Goal: Task Accomplishment & Management: Use online tool/utility

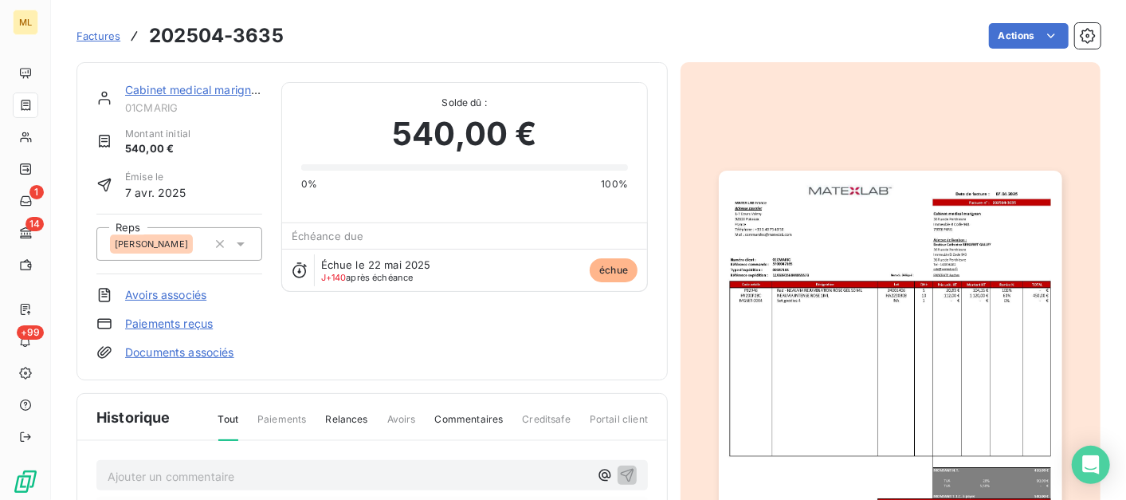
click at [98, 34] on span "Factures" at bounding box center [99, 35] width 44 height 13
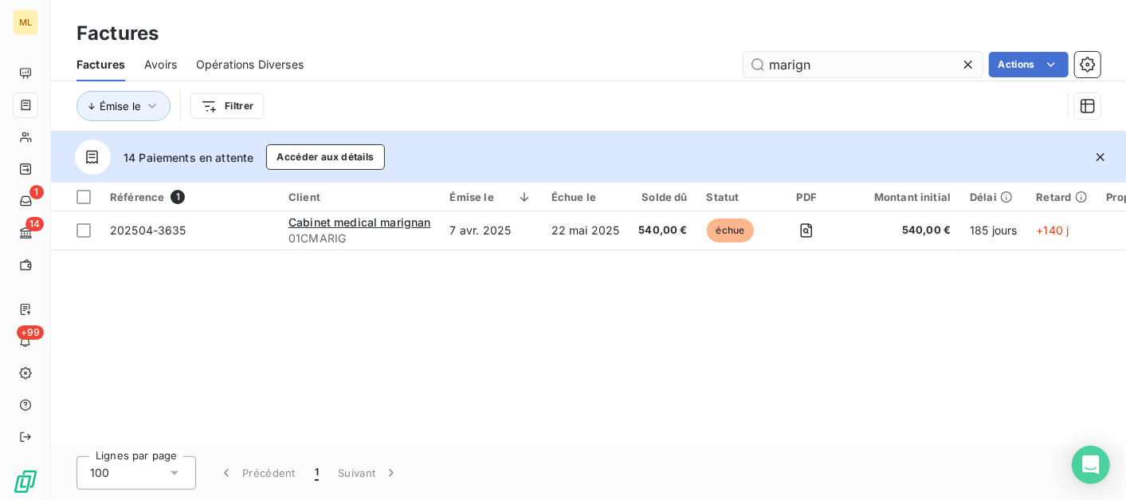
click at [887, 69] on input "marign" at bounding box center [863, 65] width 239 height 26
drag, startPoint x: 892, startPoint y: 64, endPoint x: 781, endPoint y: 69, distance: 110.9
click at [781, 69] on input "marign" at bounding box center [863, 65] width 239 height 26
type input "m"
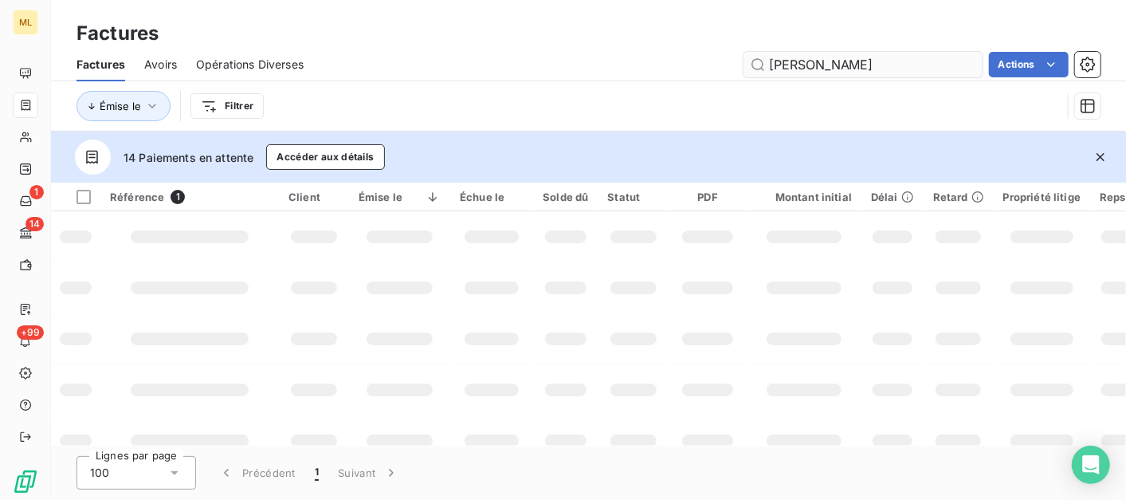
click at [849, 58] on input "[PERSON_NAME]" at bounding box center [863, 65] width 239 height 26
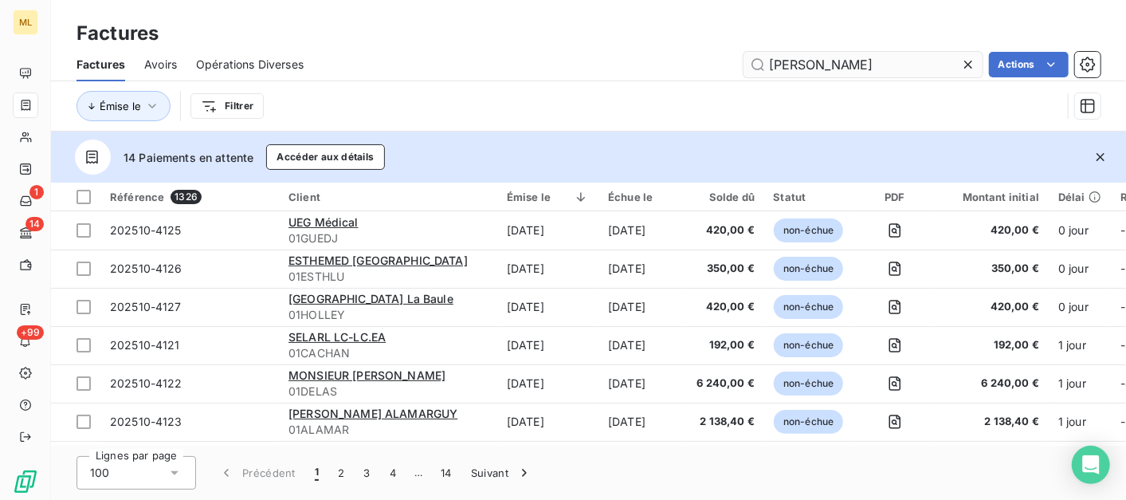
click at [866, 69] on input "[PERSON_NAME]" at bounding box center [863, 65] width 239 height 26
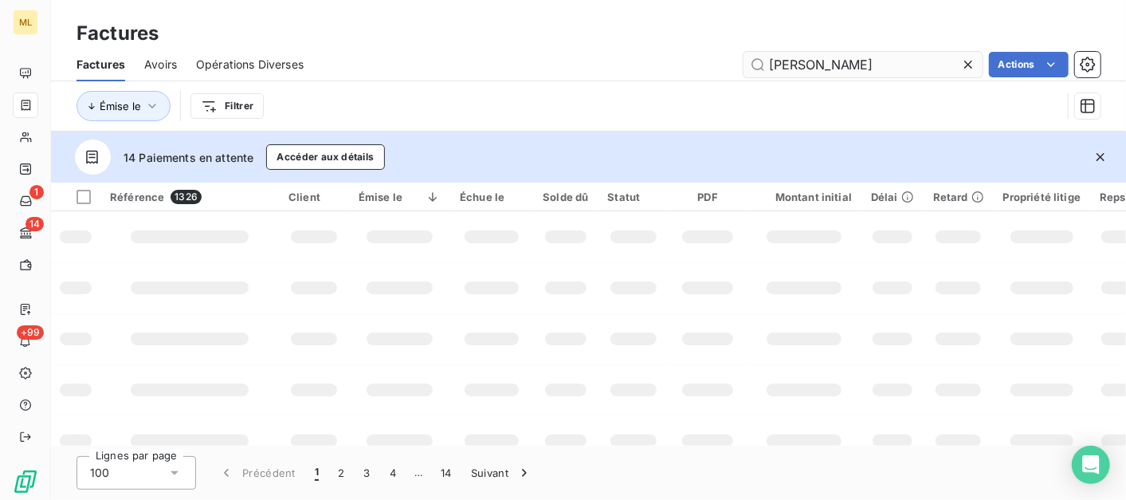
click at [826, 65] on input "[PERSON_NAME]" at bounding box center [863, 65] width 239 height 26
type input "h"
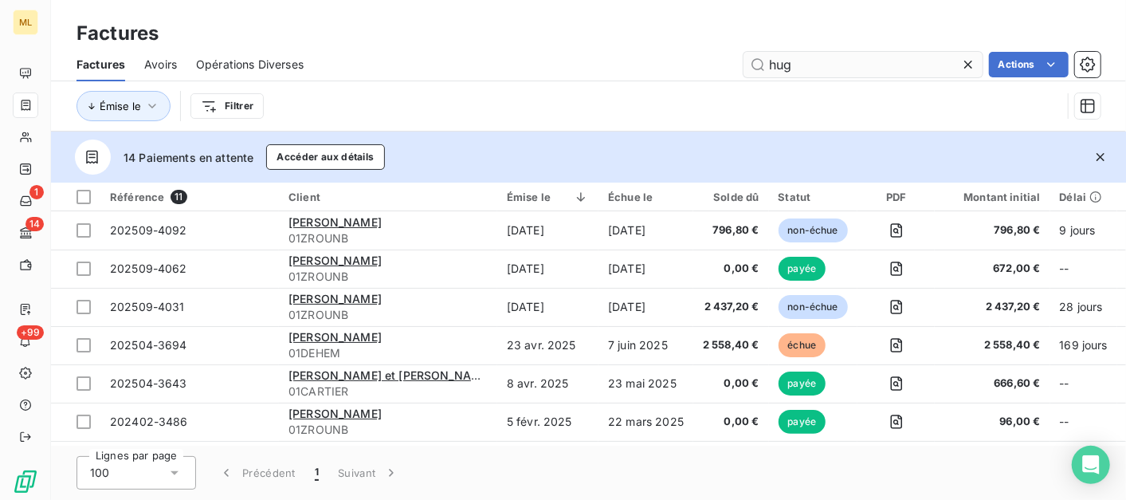
click at [811, 64] on input "hug" at bounding box center [863, 65] width 239 height 26
type input "h"
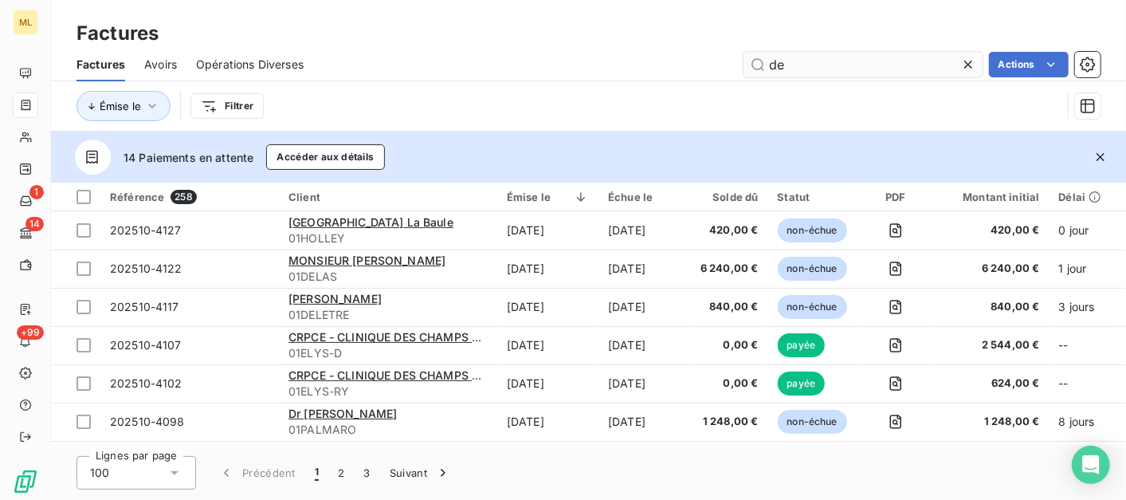
click at [801, 62] on input "de" at bounding box center [863, 65] width 239 height 26
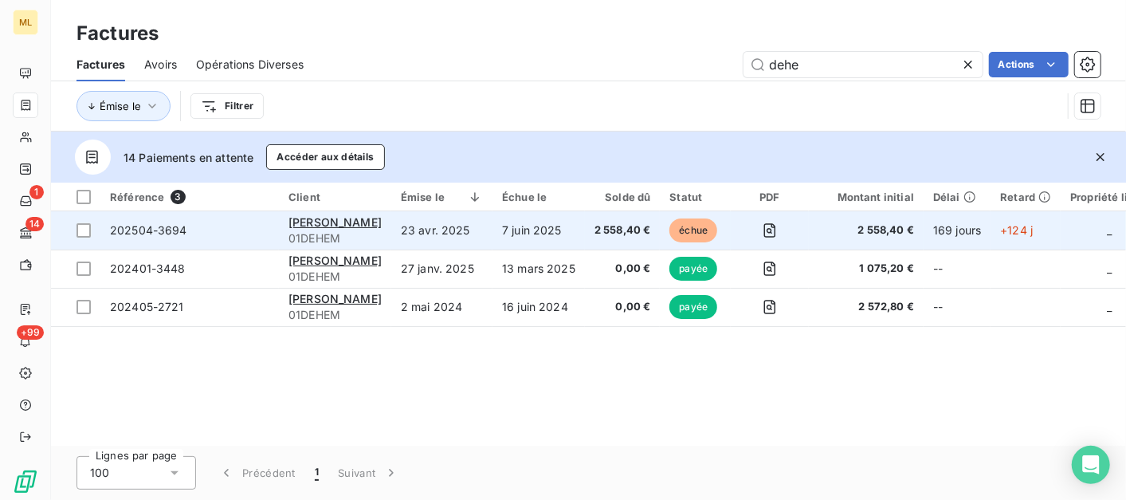
type input "dehe"
click at [193, 230] on span "202504-3694" at bounding box center [189, 230] width 159 height 16
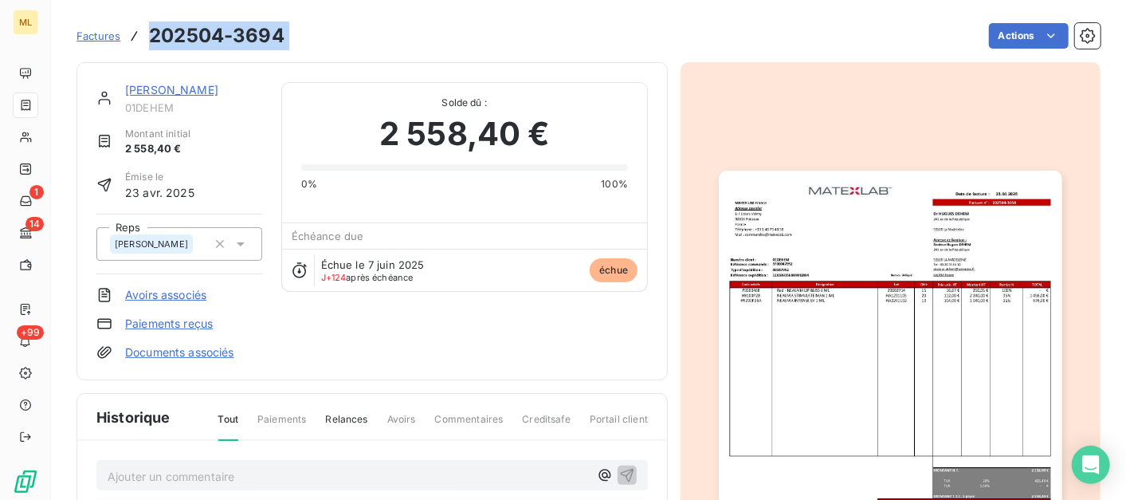
drag, startPoint x: 292, startPoint y: 37, endPoint x: 145, endPoint y: 38, distance: 147.5
click at [145, 38] on div "Factures 202504-3694 Actions" at bounding box center [589, 35] width 1024 height 33
click at [91, 33] on span "Factures" at bounding box center [99, 35] width 44 height 13
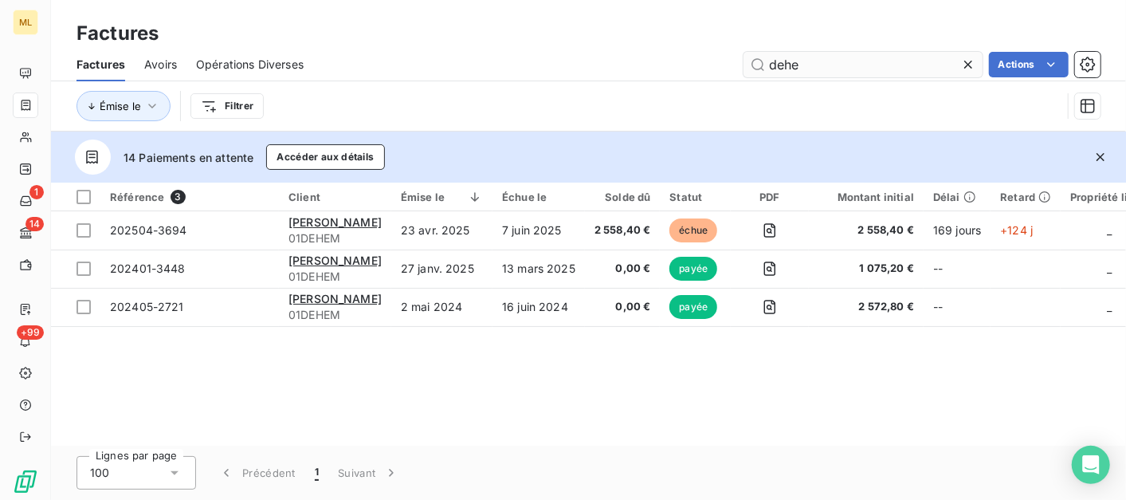
click at [849, 57] on input "dehe" at bounding box center [863, 65] width 239 height 26
drag, startPoint x: 850, startPoint y: 69, endPoint x: 721, endPoint y: 81, distance: 129.7
click at [721, 81] on div "Factures Avoirs Opérations Diverses dehe Actions Émise le Filtrer" at bounding box center [588, 89] width 1075 height 83
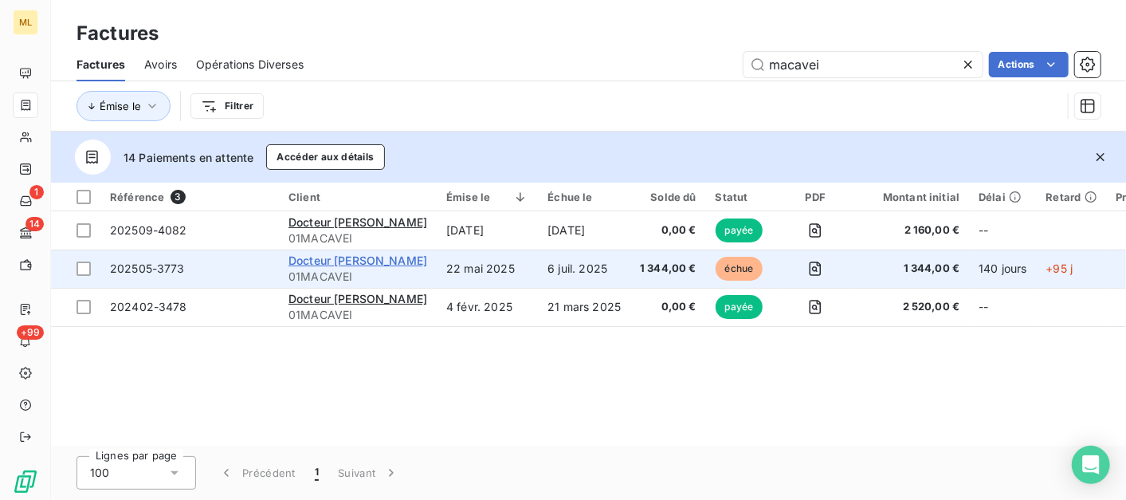
type input "macavei"
click at [383, 266] on span "Docteur [PERSON_NAME]" at bounding box center [358, 260] width 139 height 14
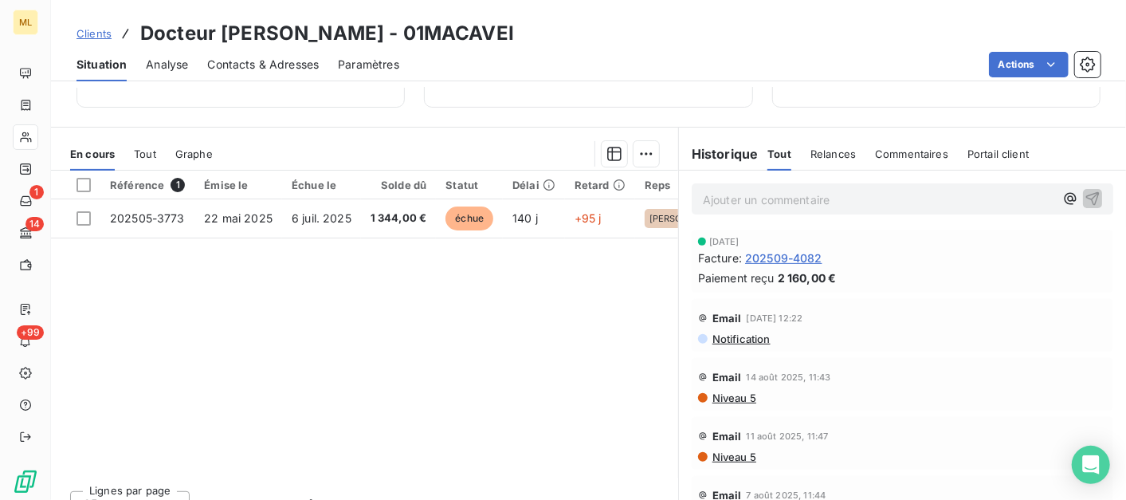
scroll to position [341, 0]
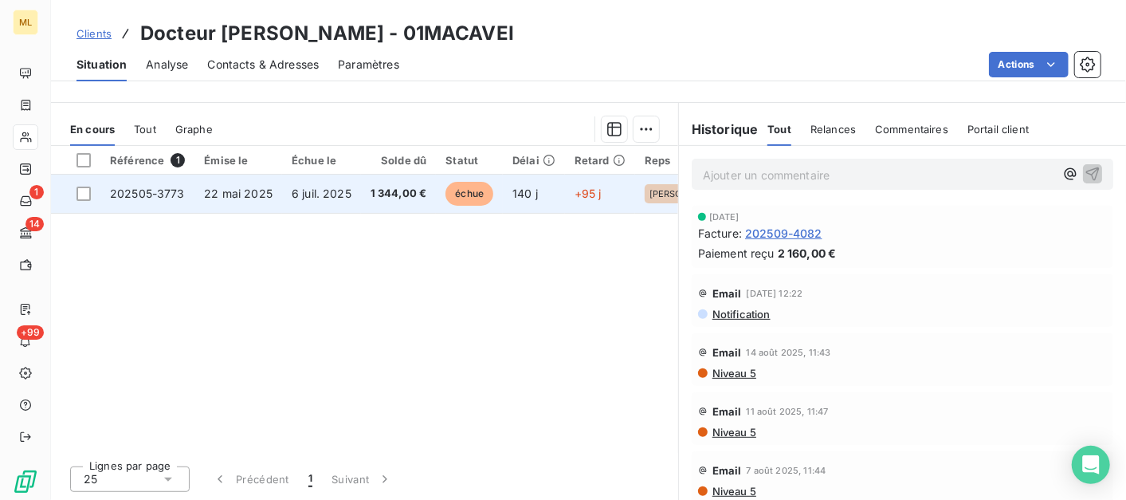
click at [182, 198] on span "202505-3773" at bounding box center [147, 193] width 75 height 14
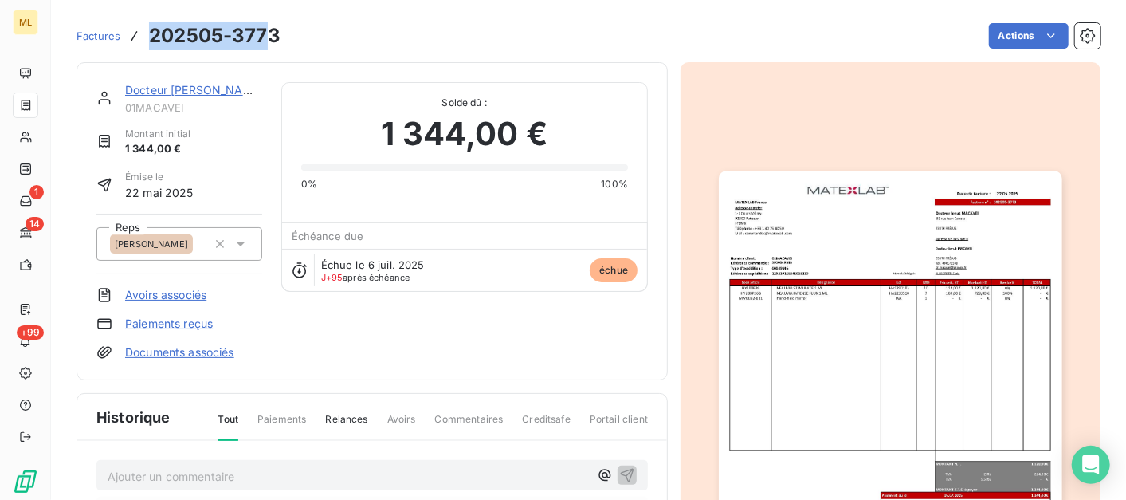
drag, startPoint x: 245, startPoint y: 33, endPoint x: 150, endPoint y: 33, distance: 95.6
click at [150, 33] on h3 "202505-3773" at bounding box center [215, 36] width 132 height 29
click at [344, 25] on div "Actions" at bounding box center [700, 36] width 801 height 26
drag, startPoint x: 332, startPoint y: 28, endPoint x: 151, endPoint y: 50, distance: 181.5
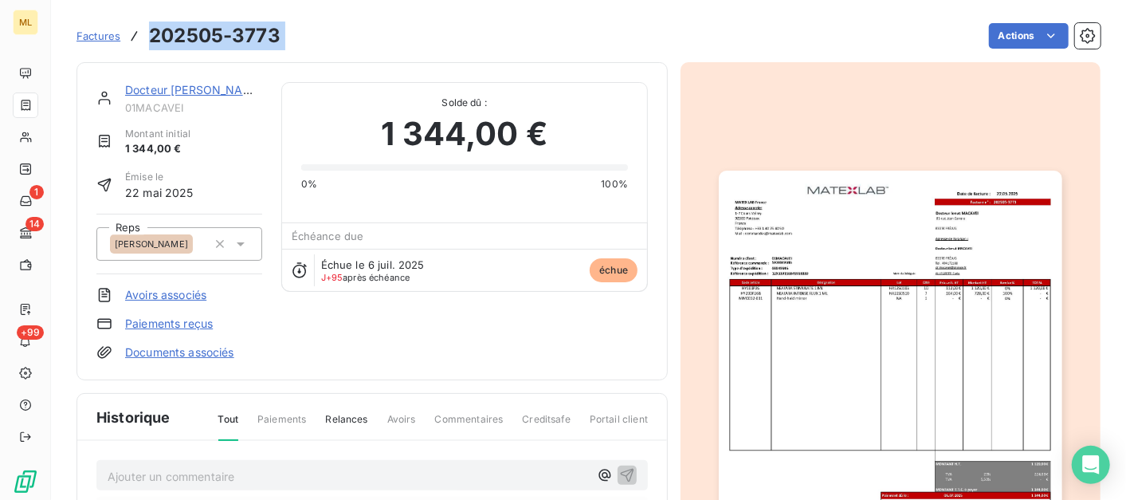
click at [151, 50] on div "Factures 202505-3773 Actions" at bounding box center [589, 35] width 1024 height 33
copy section "202505-3773 Actions"
click at [665, 41] on div "Actions" at bounding box center [700, 36] width 801 height 26
click at [98, 35] on span "Factures" at bounding box center [99, 35] width 44 height 13
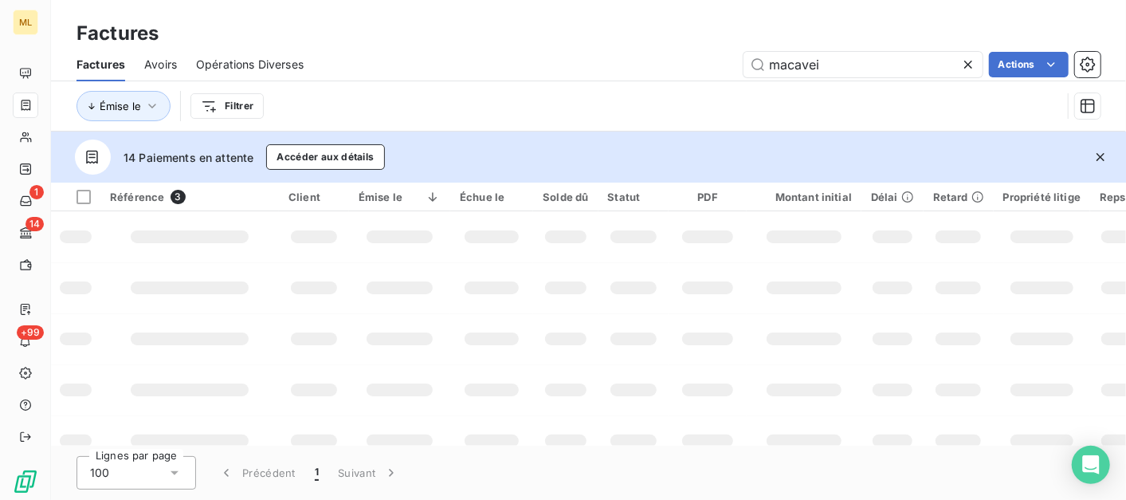
drag, startPoint x: 878, startPoint y: 66, endPoint x: 651, endPoint y: 86, distance: 228.0
click at [651, 86] on div "Factures Avoirs Opérations Diverses macavei Actions Émise le Filtrer" at bounding box center [588, 89] width 1075 height 83
type input "brami"
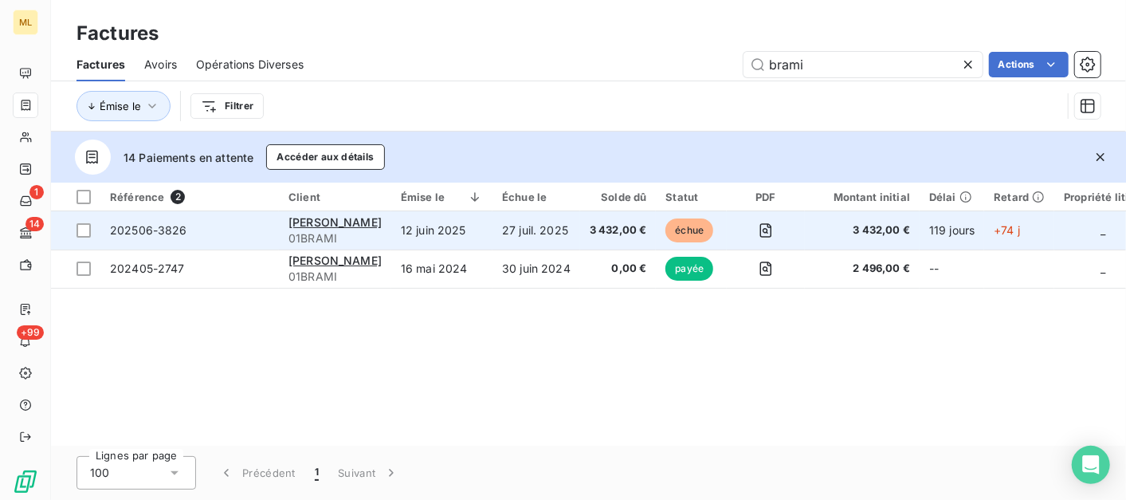
click at [237, 232] on span "202506-3826" at bounding box center [189, 230] width 159 height 16
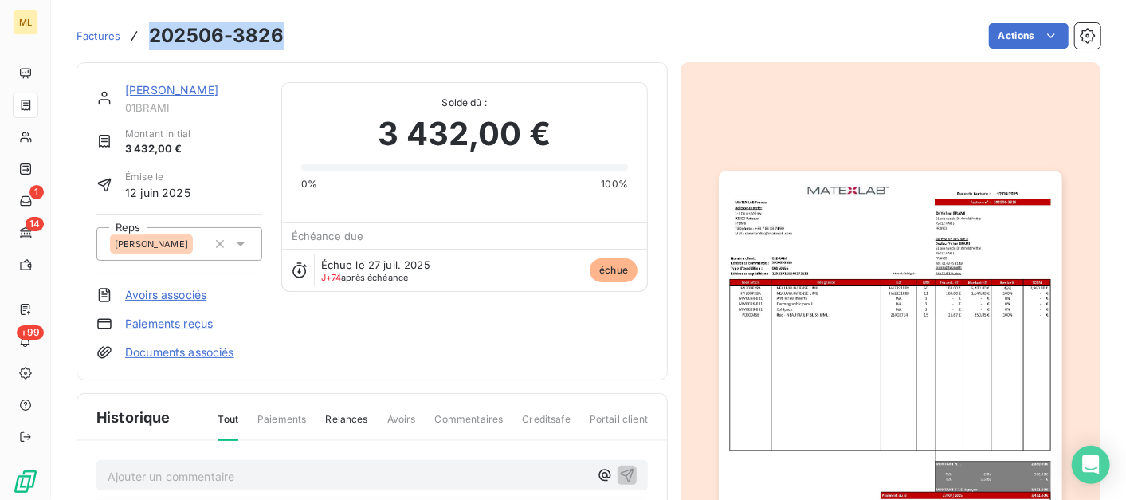
drag, startPoint x: 289, startPoint y: 36, endPoint x: 136, endPoint y: 37, distance: 152.2
click at [136, 37] on div "Factures 202506-3826 Actions" at bounding box center [589, 35] width 1024 height 33
copy h3 "202506-3826"
click at [100, 32] on span "Factures" at bounding box center [99, 35] width 44 height 13
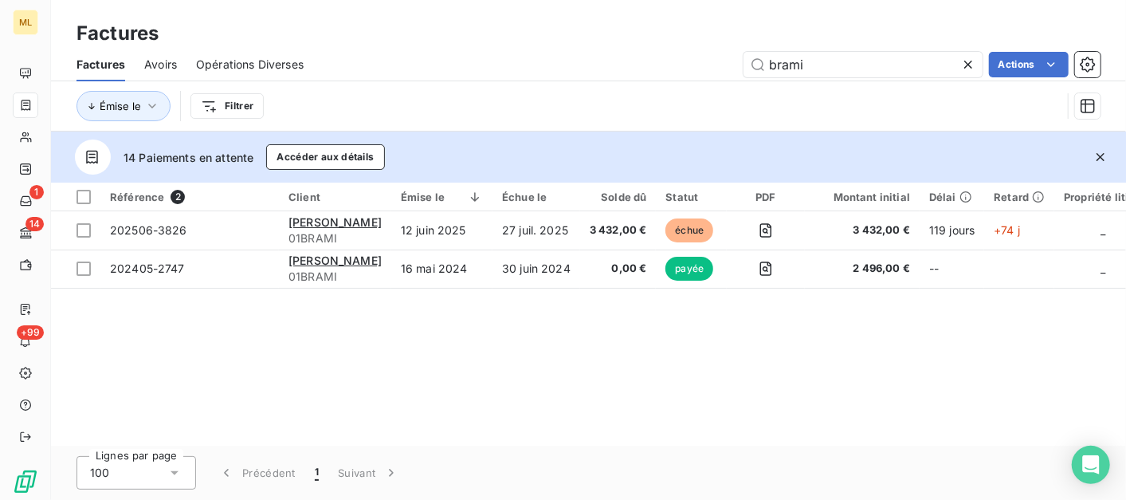
drag, startPoint x: 824, startPoint y: 56, endPoint x: 736, endPoint y: 59, distance: 87.7
click at [736, 59] on div "brami Actions" at bounding box center [712, 65] width 778 height 26
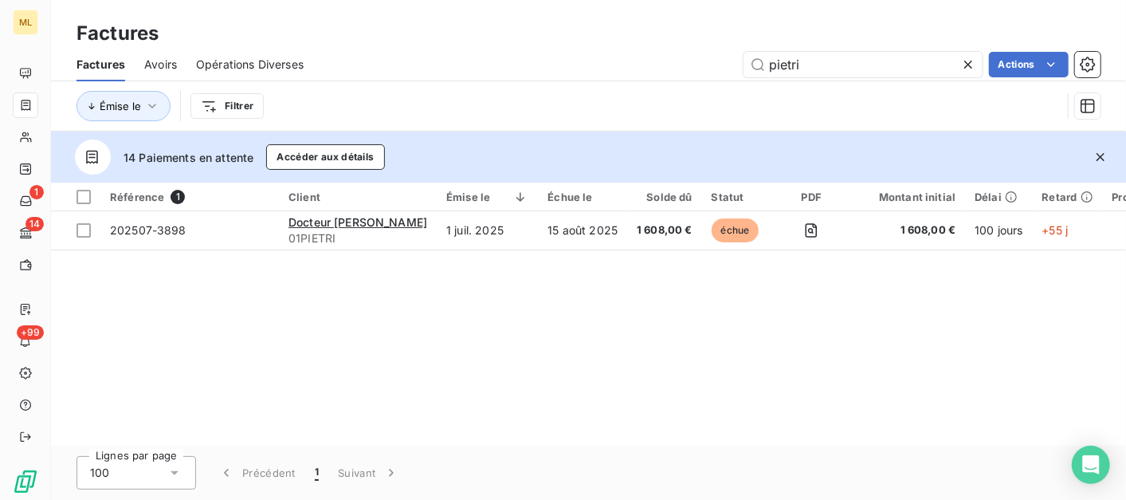
type input "pietri"
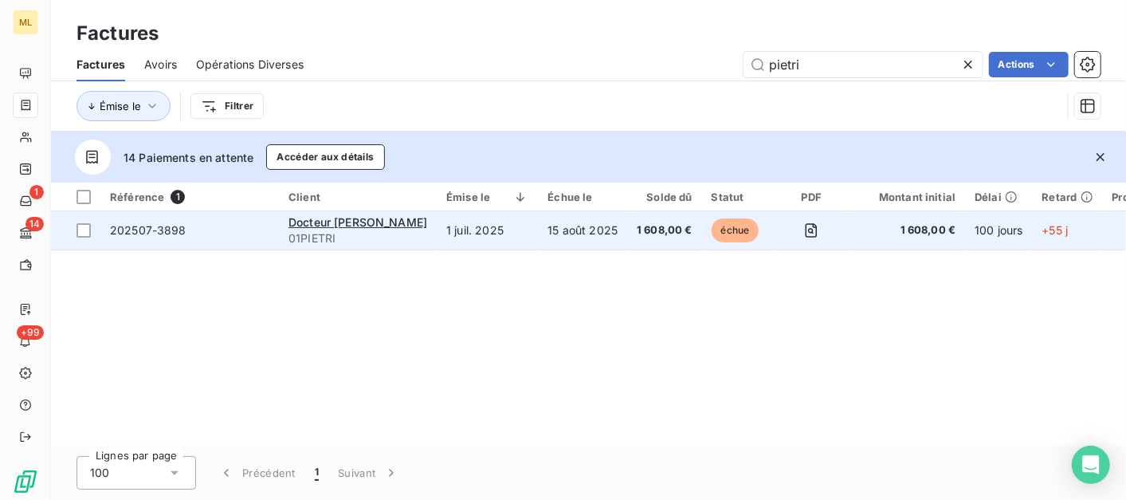
click at [173, 235] on span "202507-3898" at bounding box center [148, 230] width 77 height 14
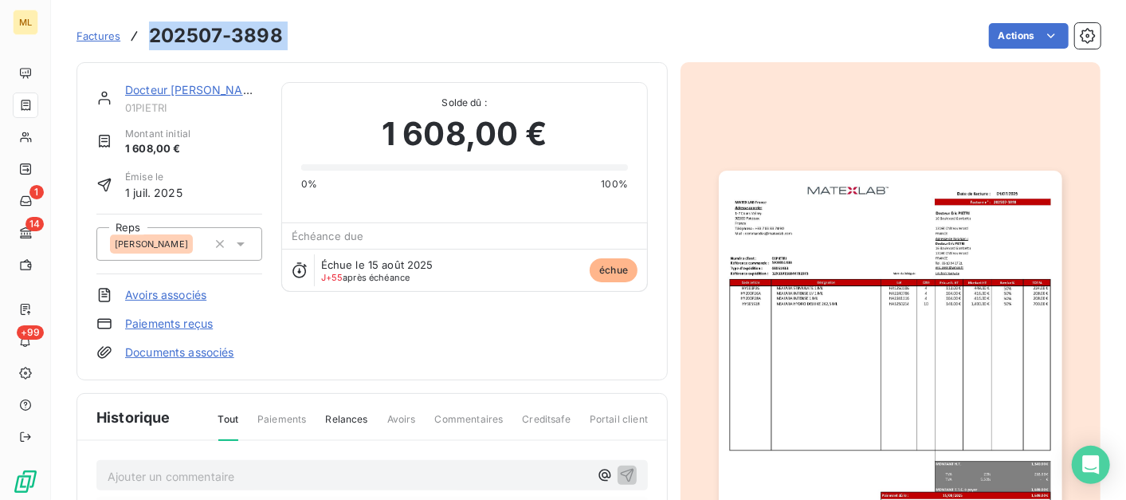
drag, startPoint x: 277, startPoint y: 33, endPoint x: 148, endPoint y: 51, distance: 130.3
click at [148, 51] on div "Factures 202507-3898 Actions" at bounding box center [589, 35] width 1024 height 33
copy section "202507-3898 Actions"
click at [96, 38] on span "Factures" at bounding box center [99, 35] width 44 height 13
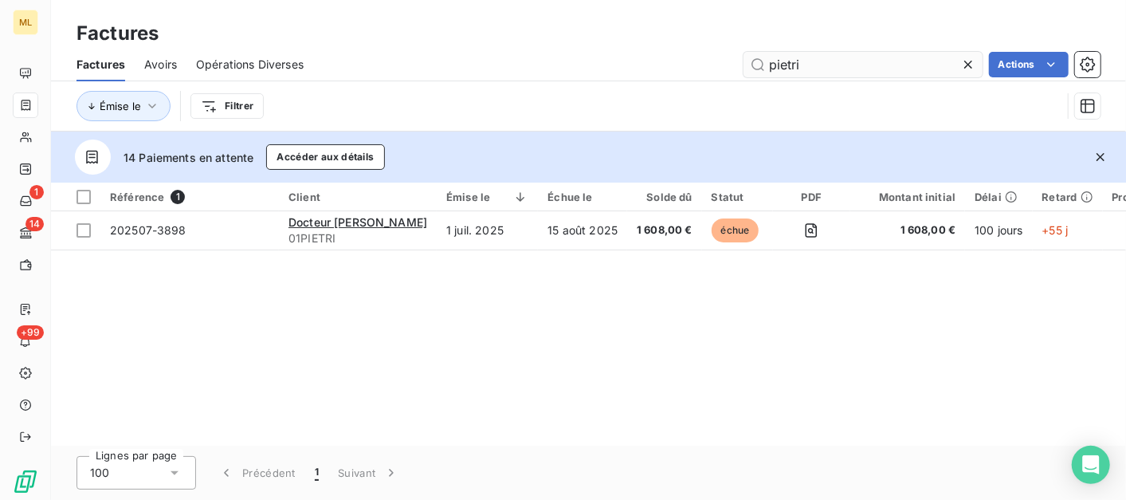
drag, startPoint x: 813, startPoint y: 61, endPoint x: 742, endPoint y: 66, distance: 71.1
click at [744, 66] on input "pietri" at bounding box center [863, 65] width 239 height 26
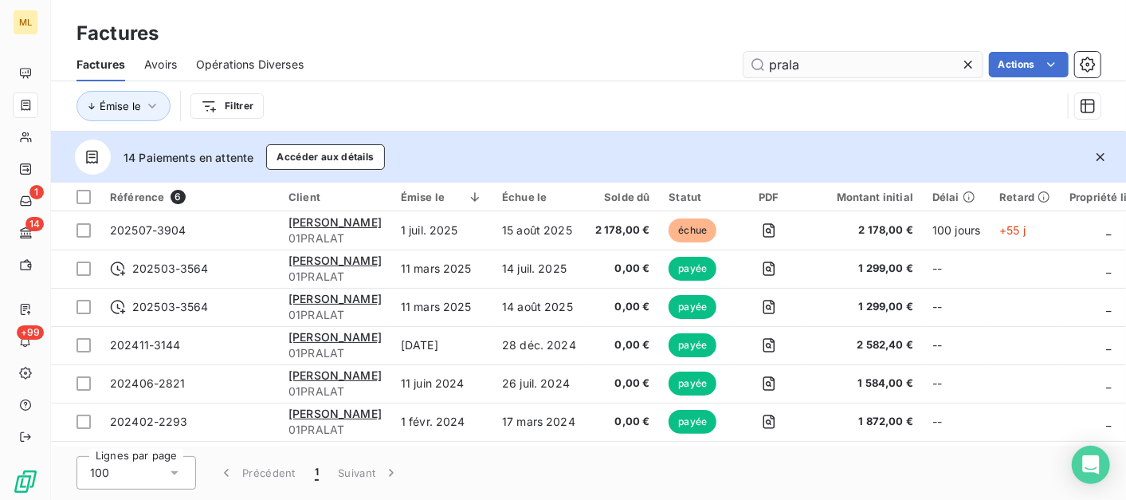
type input "prala"
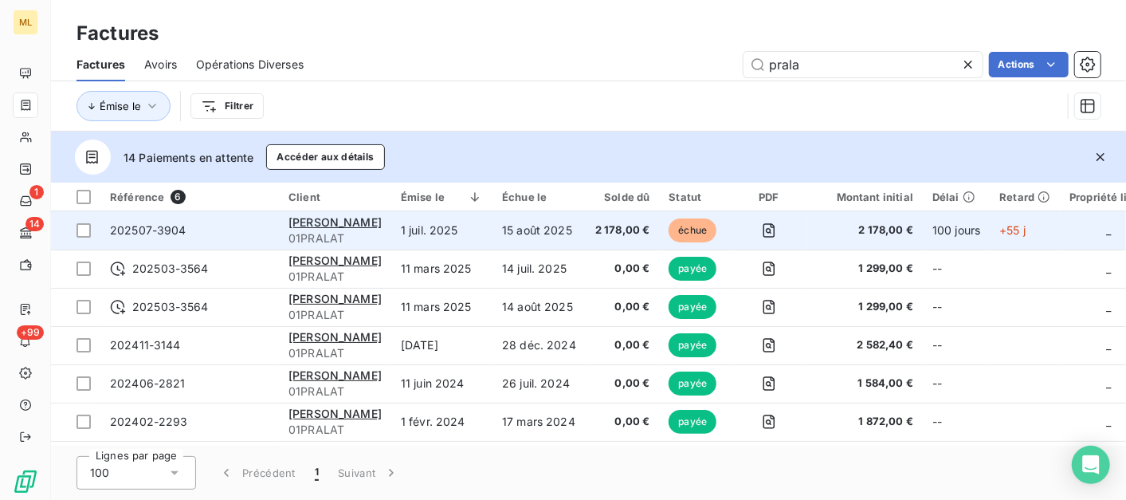
click at [328, 234] on span "01PRALAT" at bounding box center [335, 238] width 93 height 16
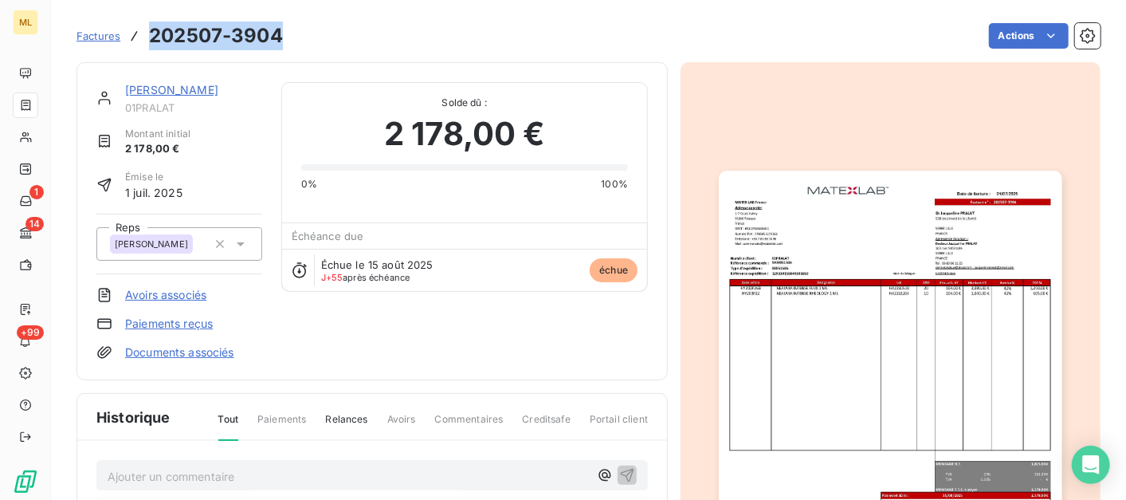
drag, startPoint x: 289, startPoint y: 33, endPoint x: 134, endPoint y: 37, distance: 155.5
click at [134, 37] on div "Factures 202507-3904 Actions" at bounding box center [589, 35] width 1024 height 33
copy h3 "202507-3904"
click at [631, 43] on div "Actions" at bounding box center [701, 36] width 799 height 26
click at [102, 38] on span "Factures" at bounding box center [99, 35] width 44 height 13
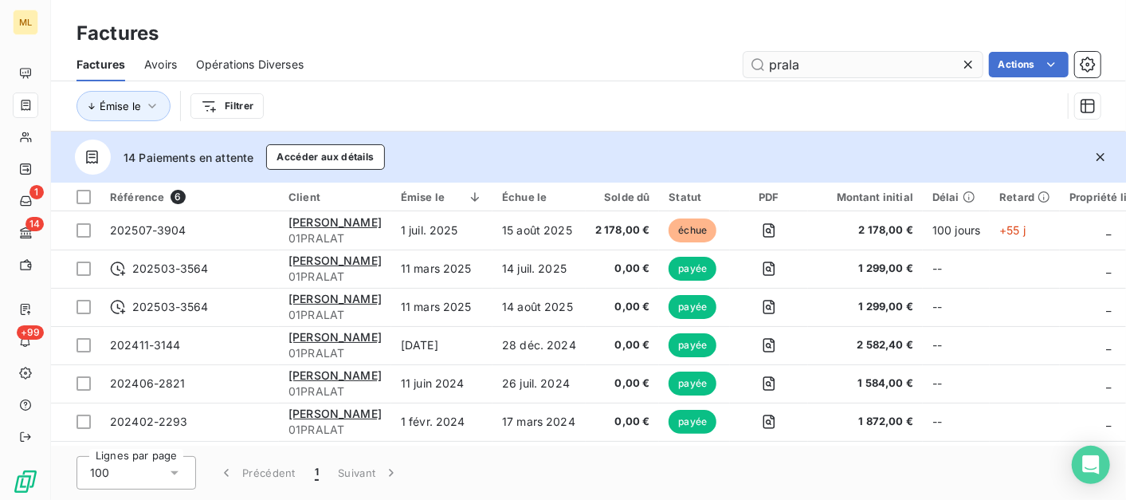
click at [851, 68] on input "prala" at bounding box center [863, 65] width 239 height 26
type input "p"
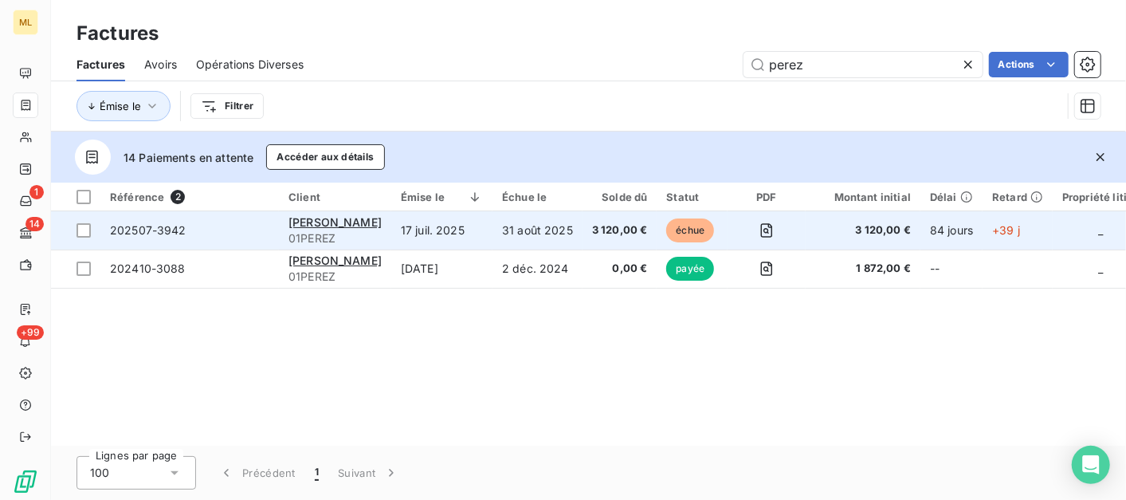
type input "perez"
click at [245, 238] on td "202507-3942" at bounding box center [189, 230] width 179 height 38
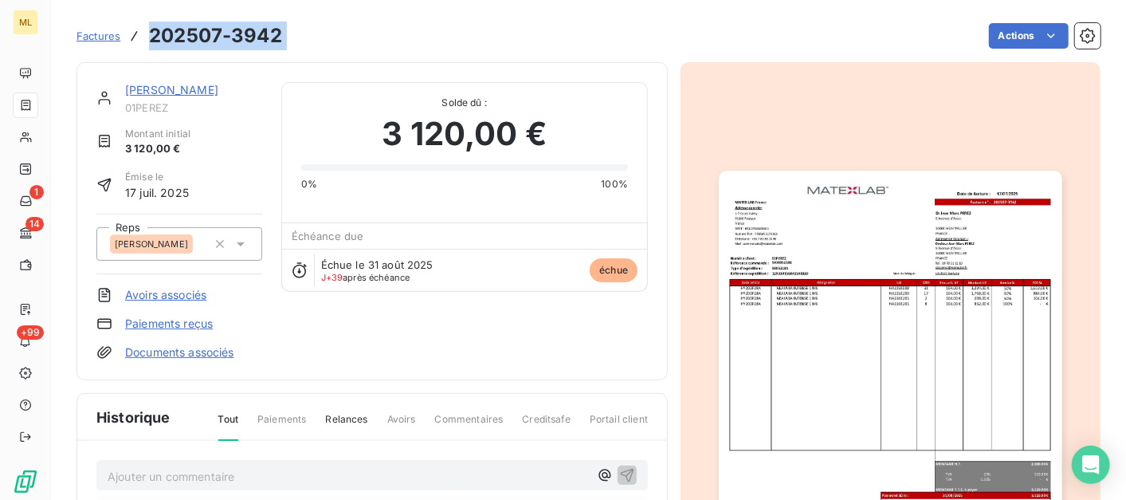
drag, startPoint x: 346, startPoint y: 36, endPoint x: 153, endPoint y: 35, distance: 192.9
click at [153, 35] on div "Factures 202507-3942 Actions" at bounding box center [589, 35] width 1024 height 33
copy section "202507-3942 Actions"
click at [457, 24] on div "Actions" at bounding box center [700, 36] width 799 height 26
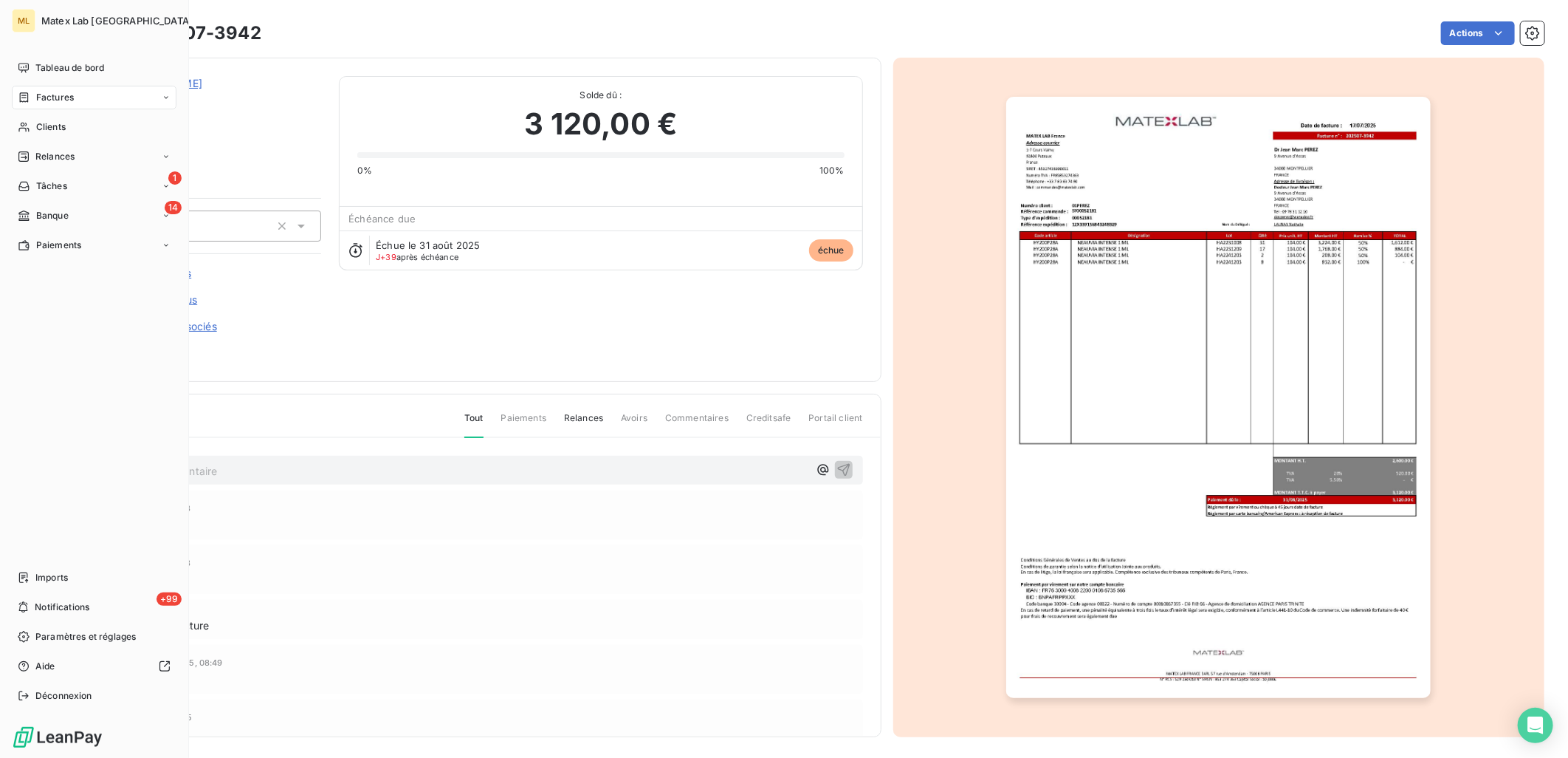
click at [36, 99] on span "Factures" at bounding box center [55, 97] width 38 height 13
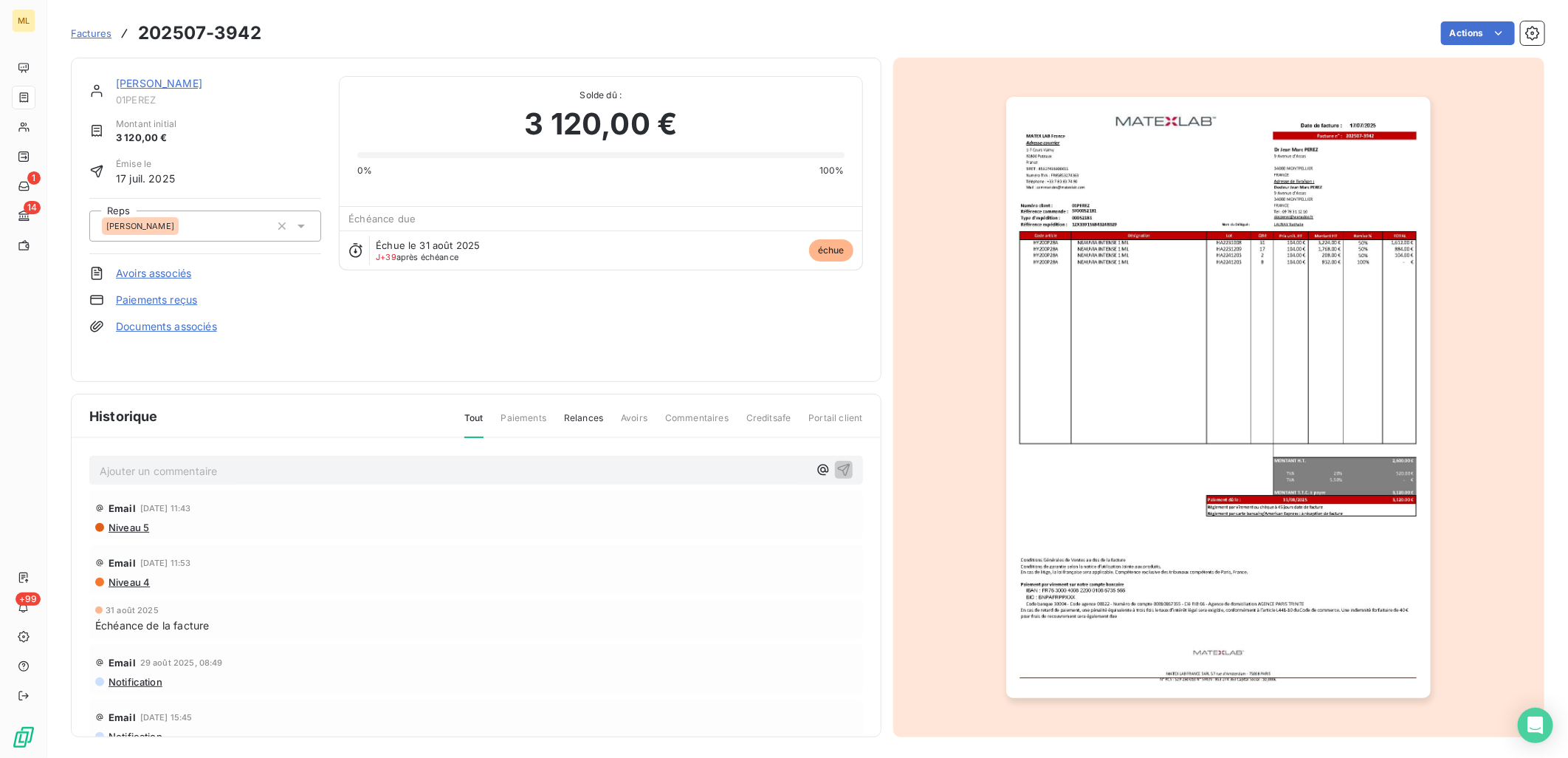
click at [94, 34] on span "Factures" at bounding box center [92, 32] width 41 height 12
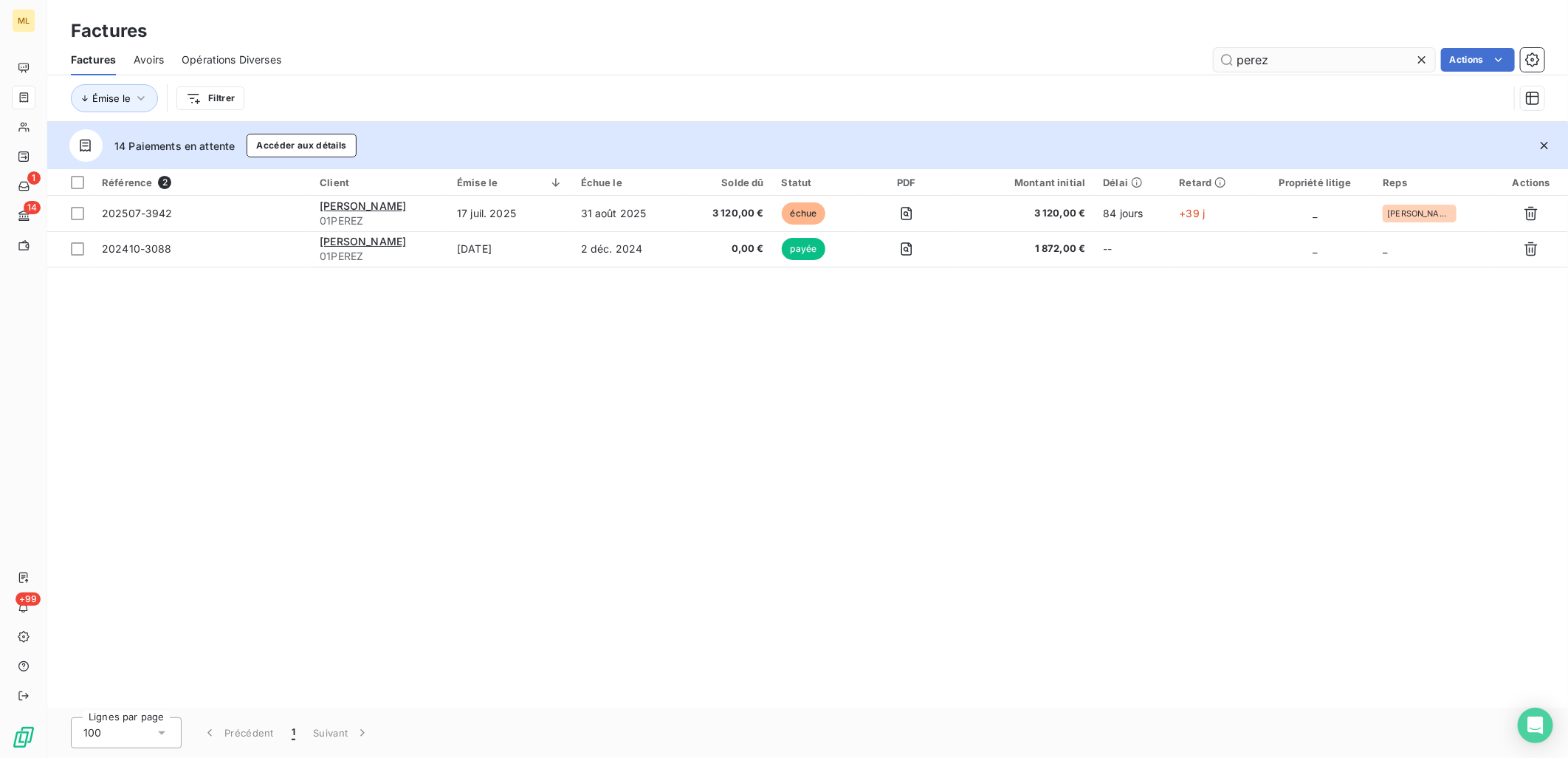
click at [1042, 57] on input "perez" at bounding box center [1323, 60] width 221 height 24
type input "p"
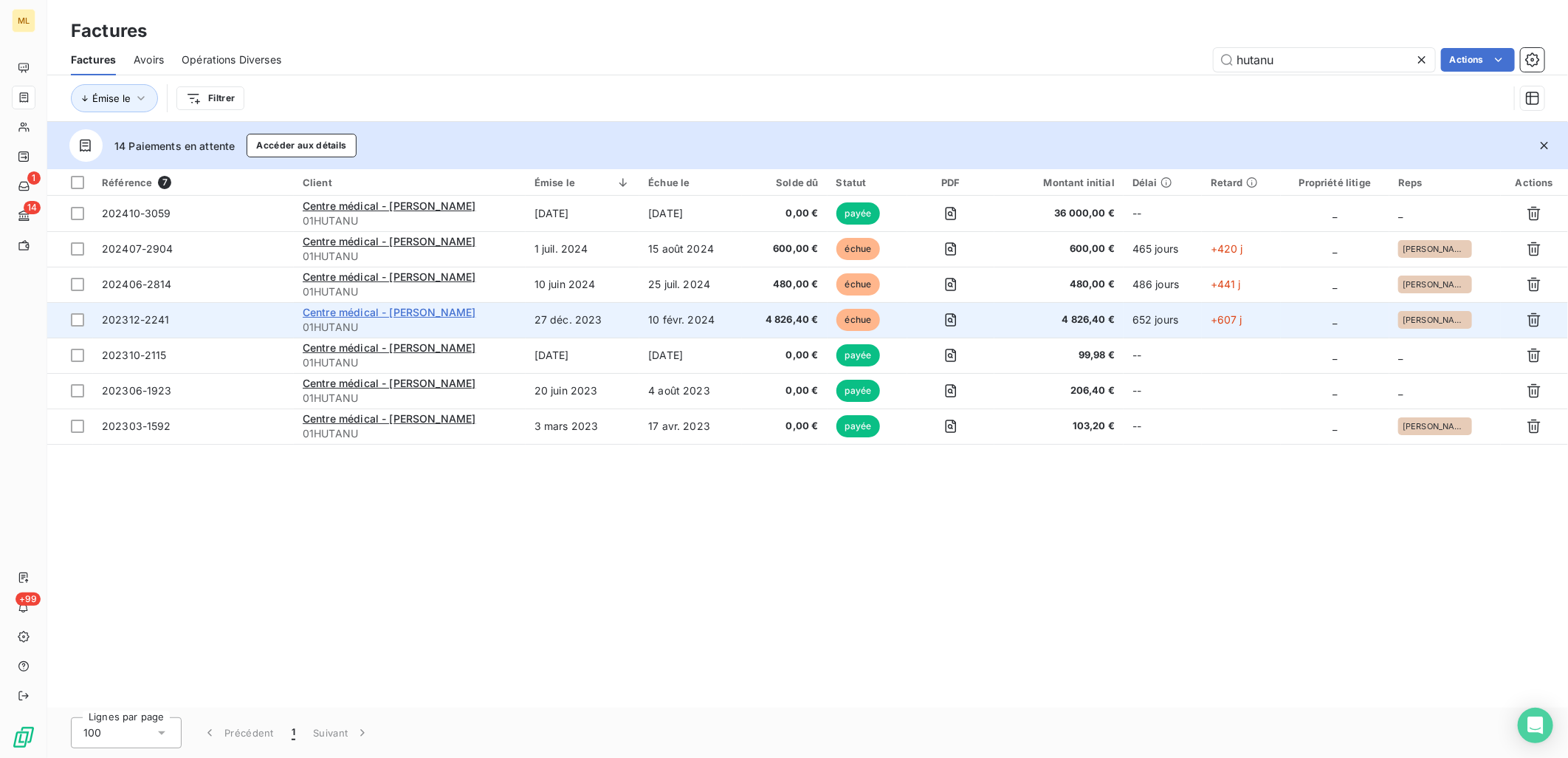
type input "hutanu"
click at [388, 318] on span "Centre médical - [PERSON_NAME]" at bounding box center [389, 312] width 173 height 13
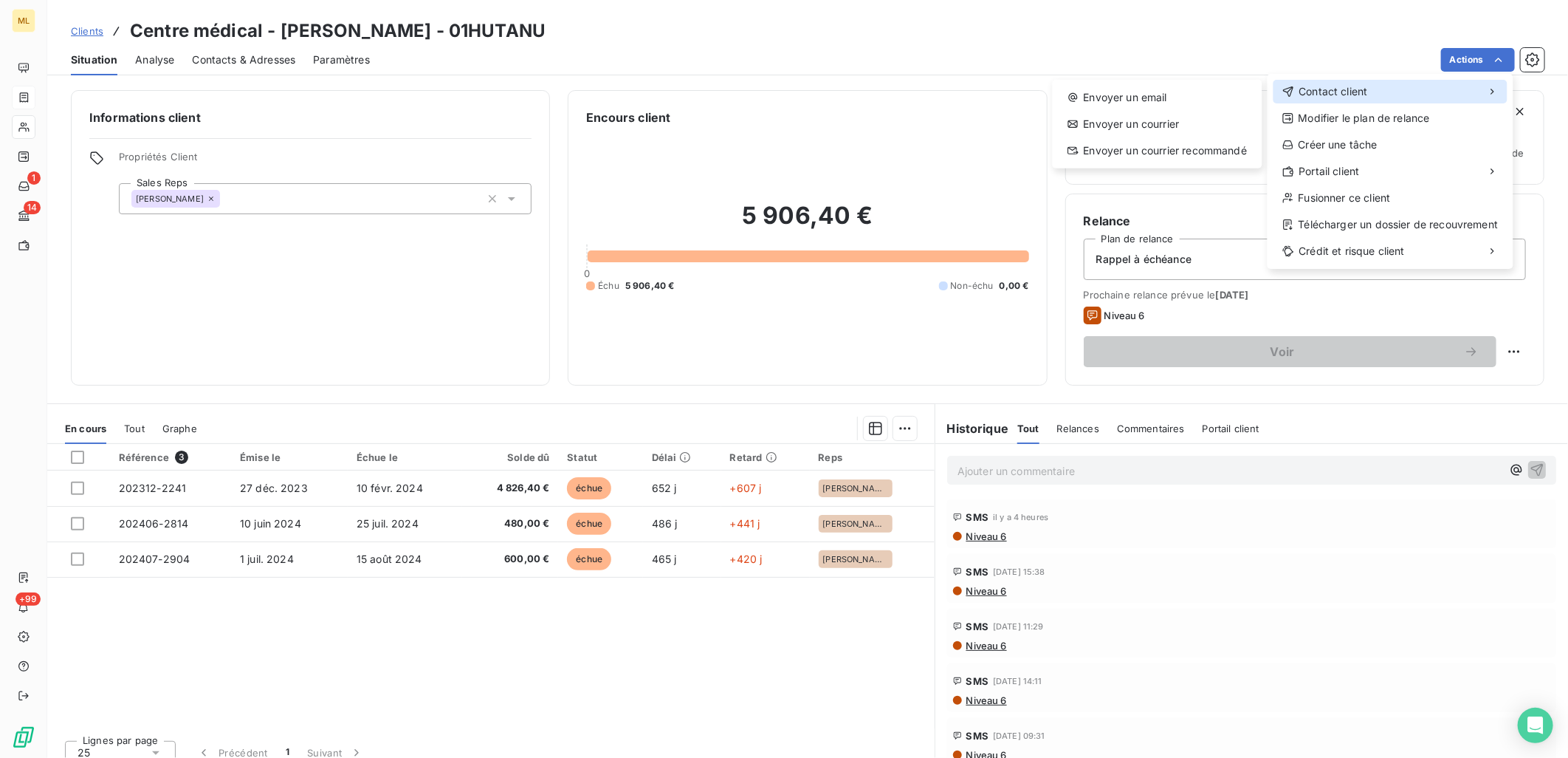
click at [1042, 86] on div "Contact client" at bounding box center [1390, 92] width 234 height 24
click at [1042, 145] on div "Envoyer un courrier recommandé" at bounding box center [1158, 151] width 198 height 24
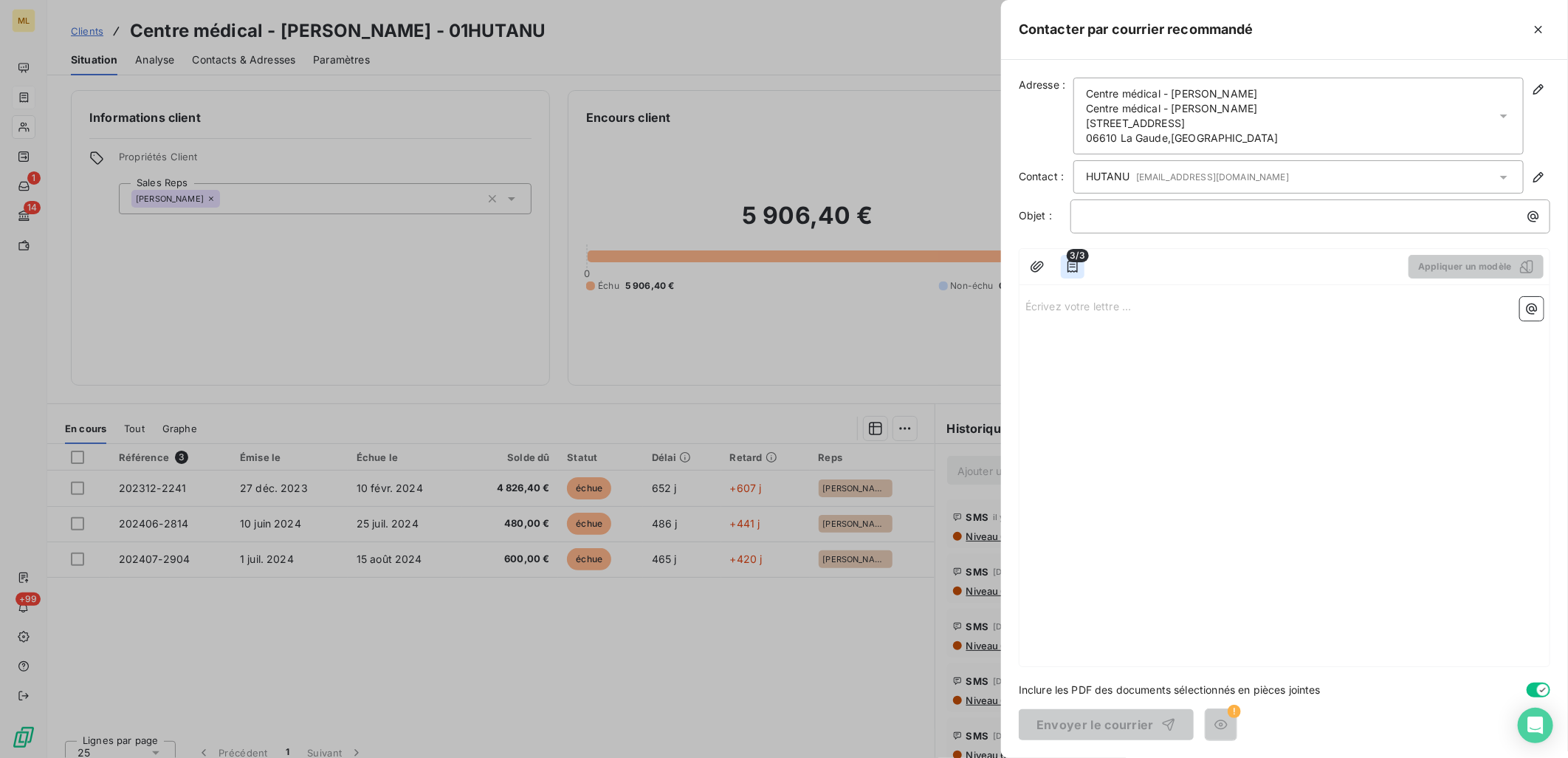
click at [1042, 266] on icon "button" at bounding box center [1073, 267] width 15 height 15
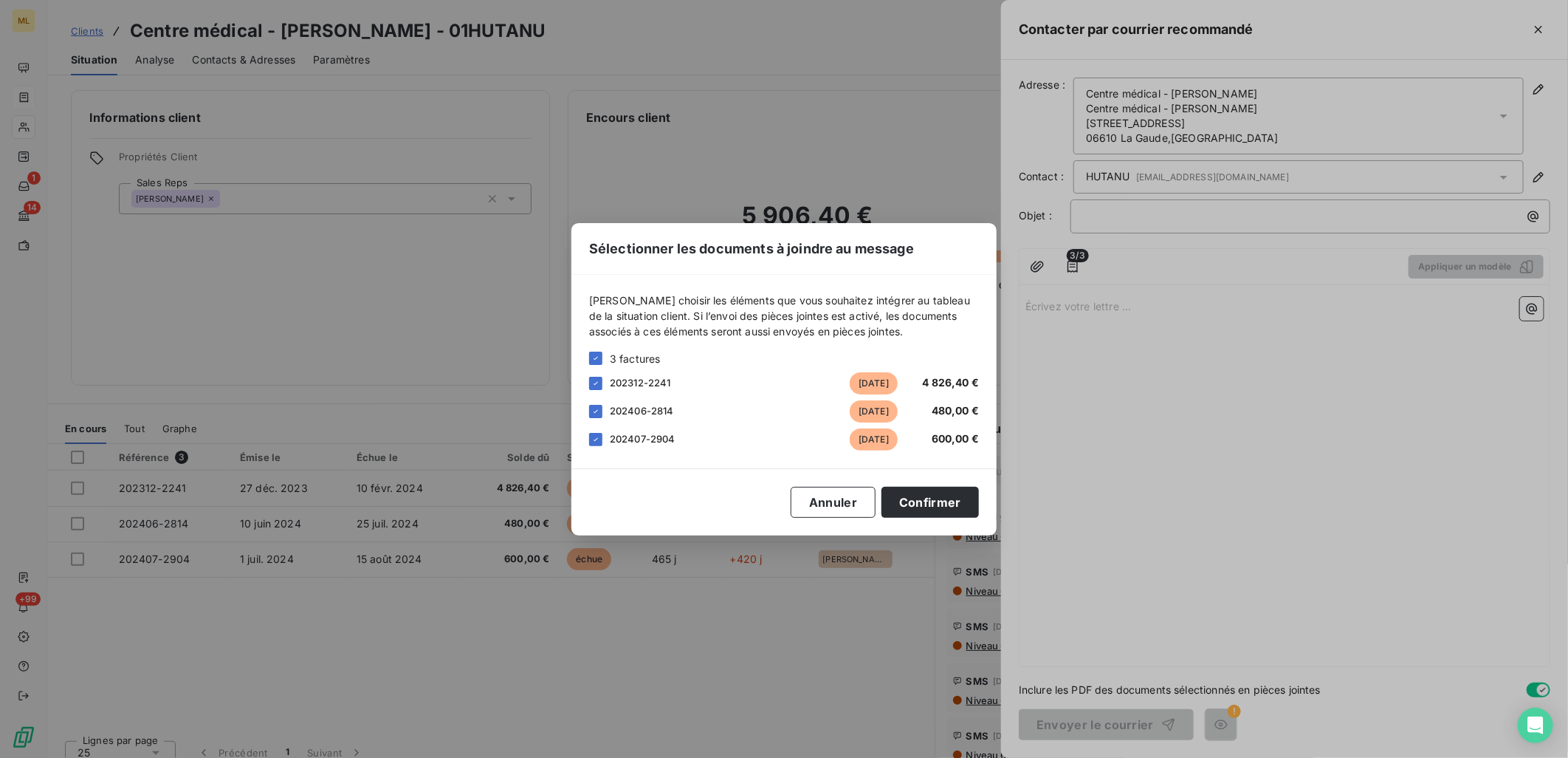
click at [917, 462] on div "Sélectionner les documents à joindre au message [PERSON_NAME] choisir les éléme…" at bounding box center [784, 379] width 425 height 312
click at [942, 462] on button "Confirmer" at bounding box center [930, 501] width 97 height 31
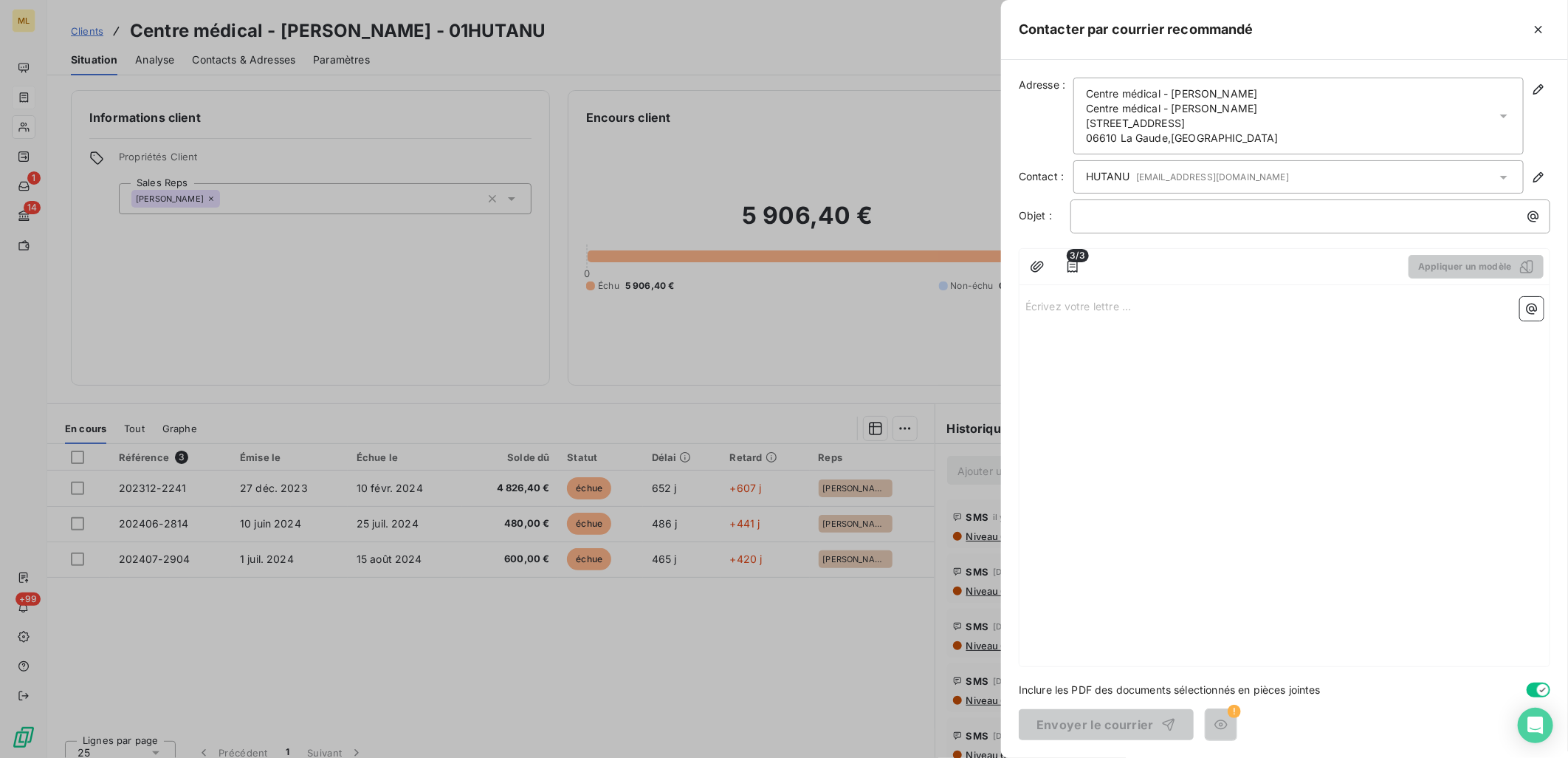
click at [1042, 319] on div "Écrivez votre lettre ... ﻿" at bounding box center [1285, 478] width 530 height 375
click at [1042, 309] on p "Écrivez votre lettre ... ﻿" at bounding box center [1284, 305] width 518 height 17
click at [1042, 462] on icon "Open Intercom Messenger" at bounding box center [1535, 725] width 17 height 19
click at [1042, 221] on p "﻿" at bounding box center [1313, 216] width 462 height 17
click at [1042, 216] on p "﻿" at bounding box center [1313, 216] width 462 height 17
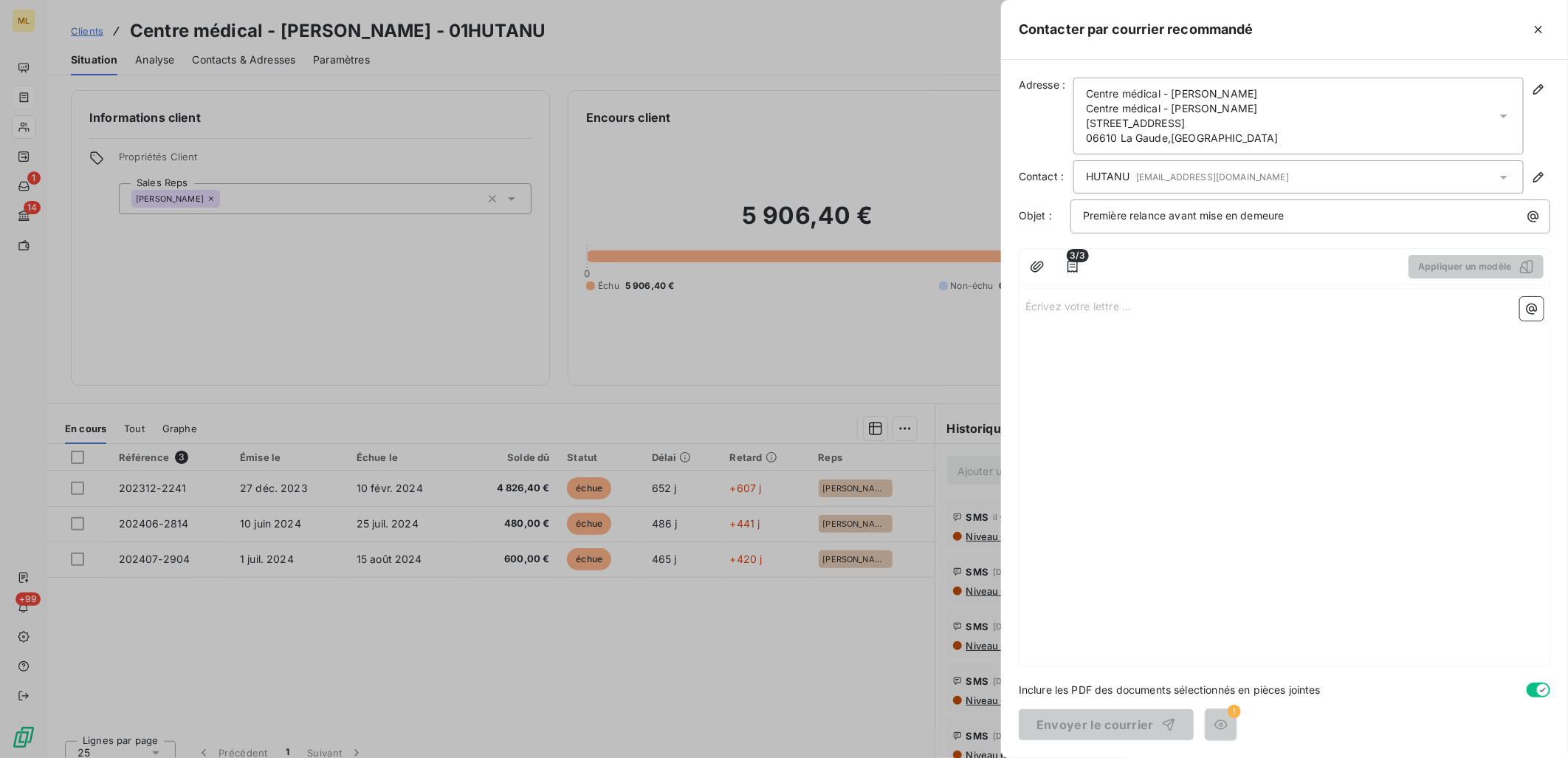
click at [1042, 293] on div "Écrivez votre lettre ... ﻿" at bounding box center [1285, 478] width 530 height 375
click at [1042, 316] on div "Écrivez votre lettre ... ﻿" at bounding box center [1285, 478] width 530 height 375
click at [1042, 303] on p "Écrivez votre lettre ... ﻿" at bounding box center [1284, 305] width 518 height 17
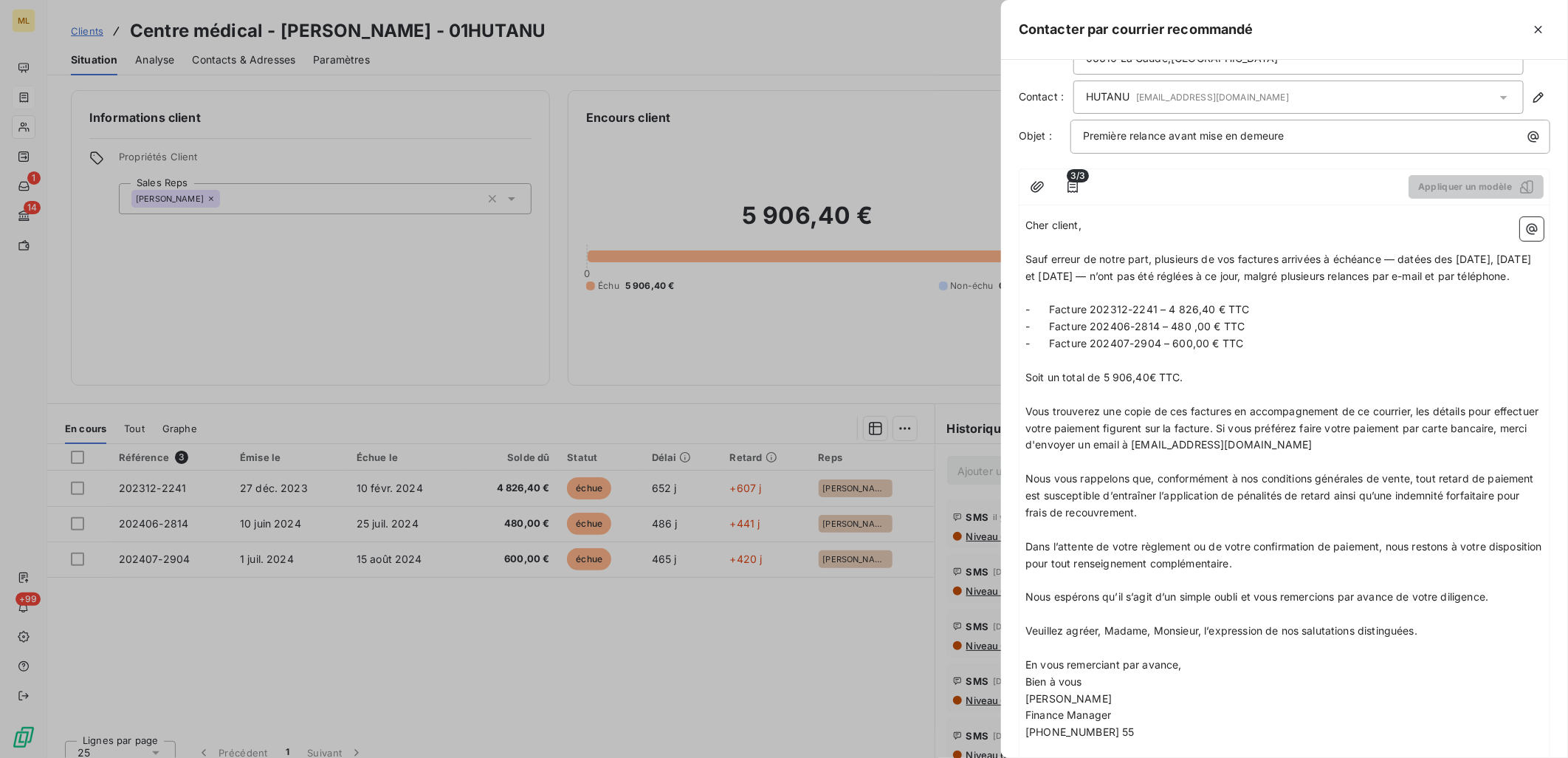
scroll to position [195, 0]
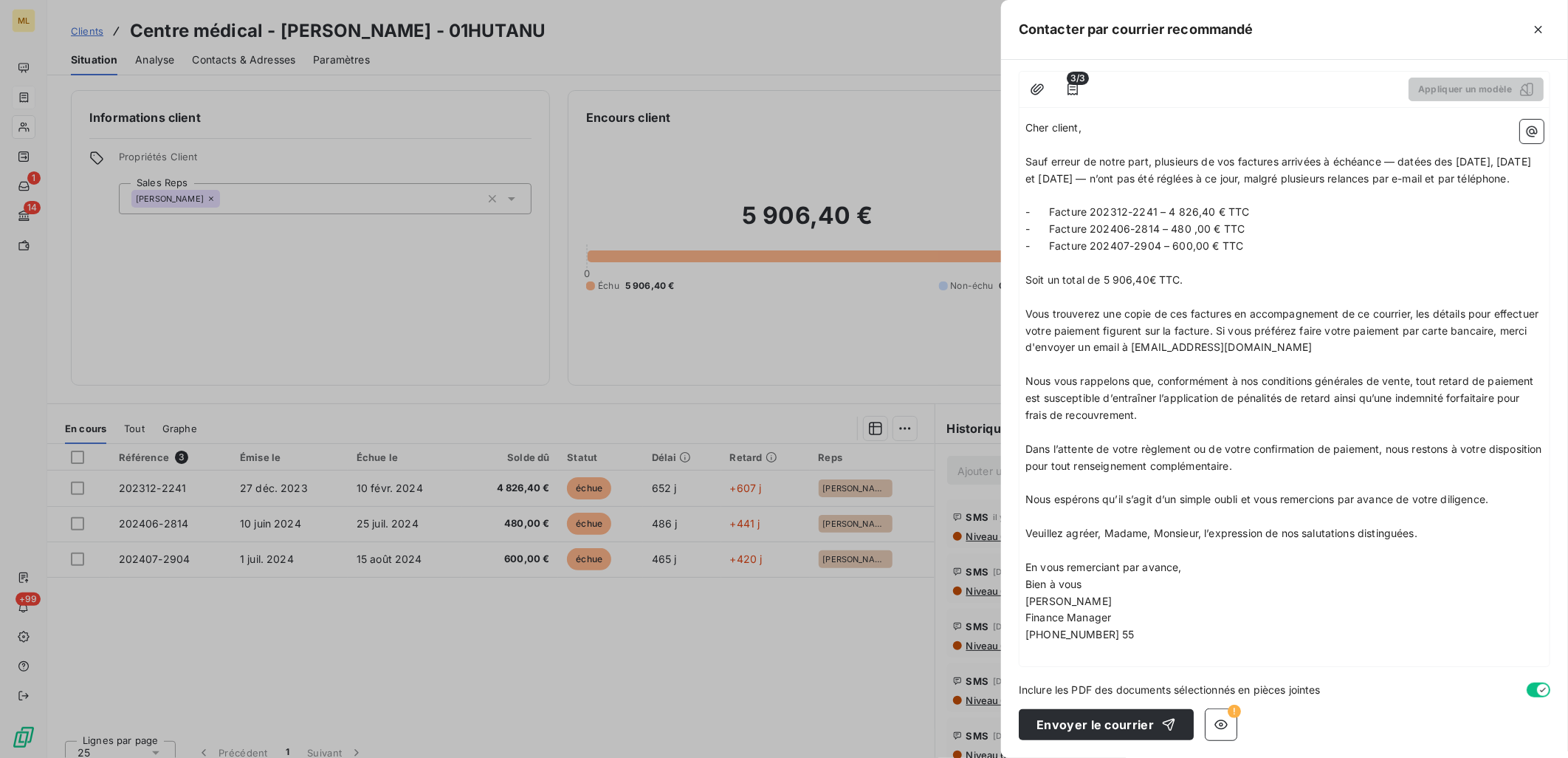
click at [1042, 462] on span "!" at bounding box center [1234, 711] width 13 height 13
click at [1042, 462] on icon "button" at bounding box center [1221, 725] width 13 height 9
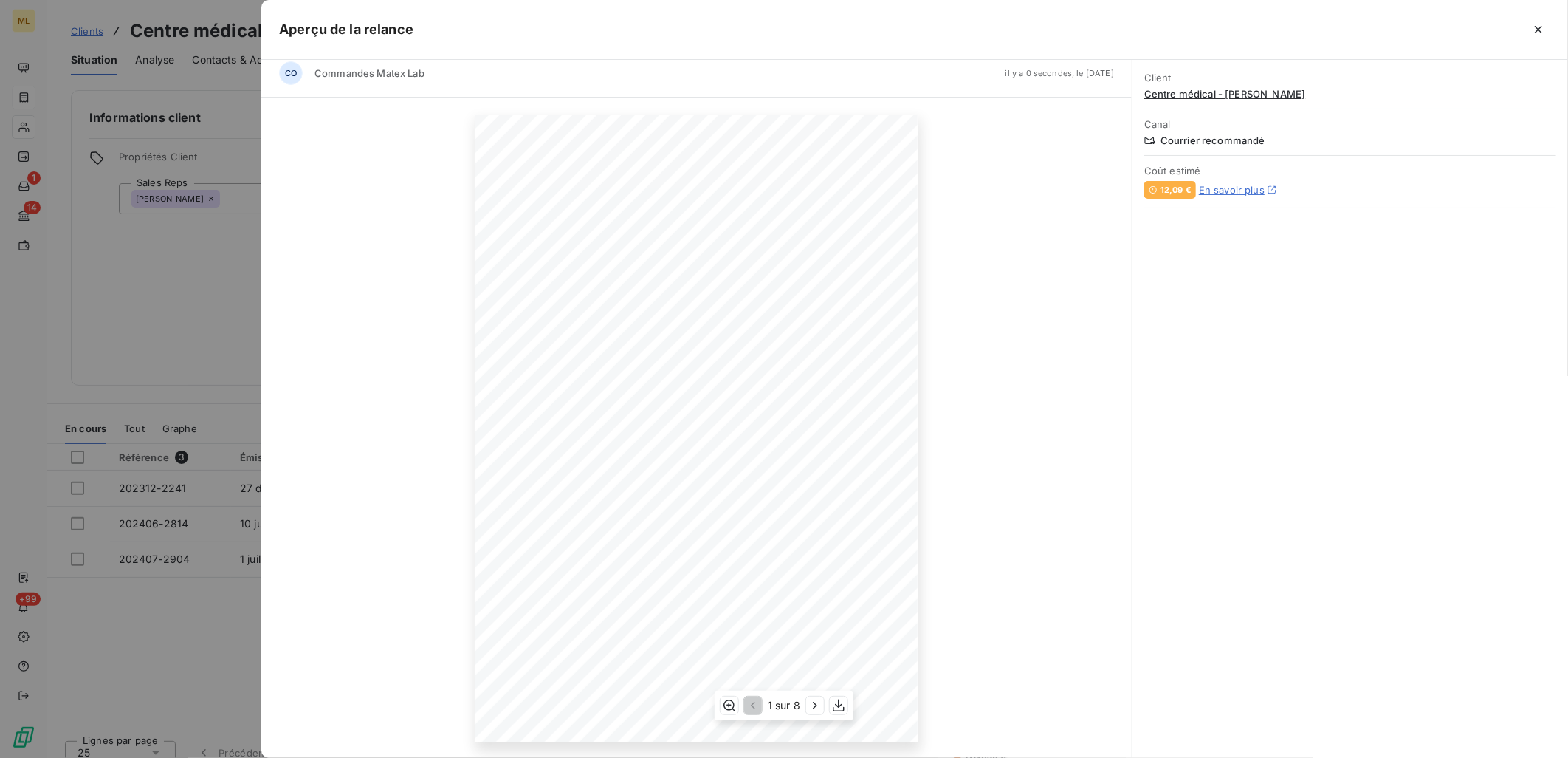
scroll to position [12, 0]
click at [816, 462] on icon "button" at bounding box center [815, 705] width 15 height 15
click at [816, 462] on icon "button" at bounding box center [817, 705] width 15 height 15
click at [813, 462] on icon "button" at bounding box center [817, 705] width 15 height 15
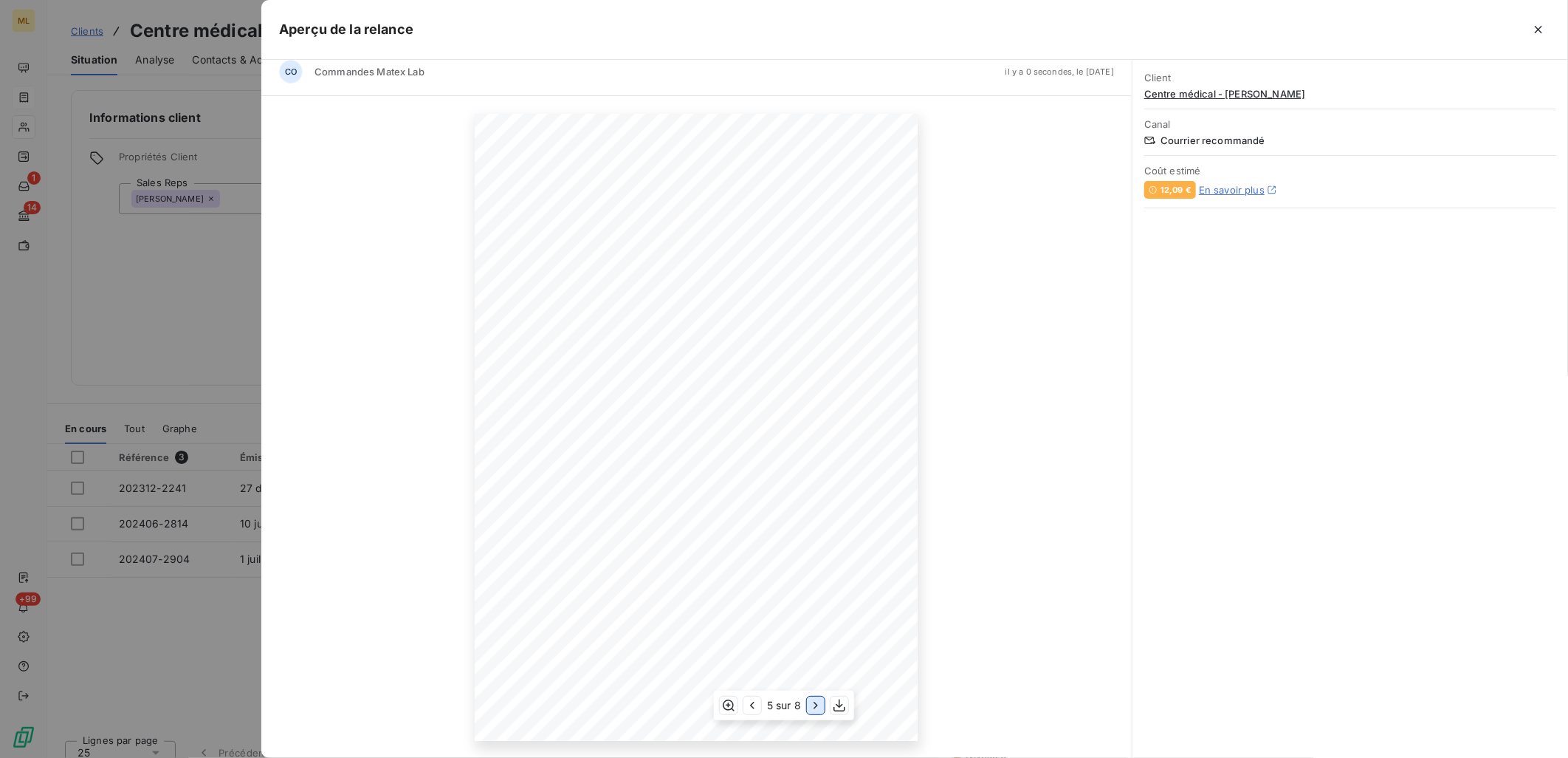
click at [813, 462] on icon "button" at bounding box center [816, 705] width 15 height 15
click at [813, 462] on icon "button" at bounding box center [817, 705] width 15 height 15
click at [813, 462] on icon "button" at bounding box center [816, 705] width 15 height 15
click at [755, 462] on icon "button" at bounding box center [751, 705] width 15 height 15
click at [755, 462] on icon "button" at bounding box center [752, 705] width 15 height 15
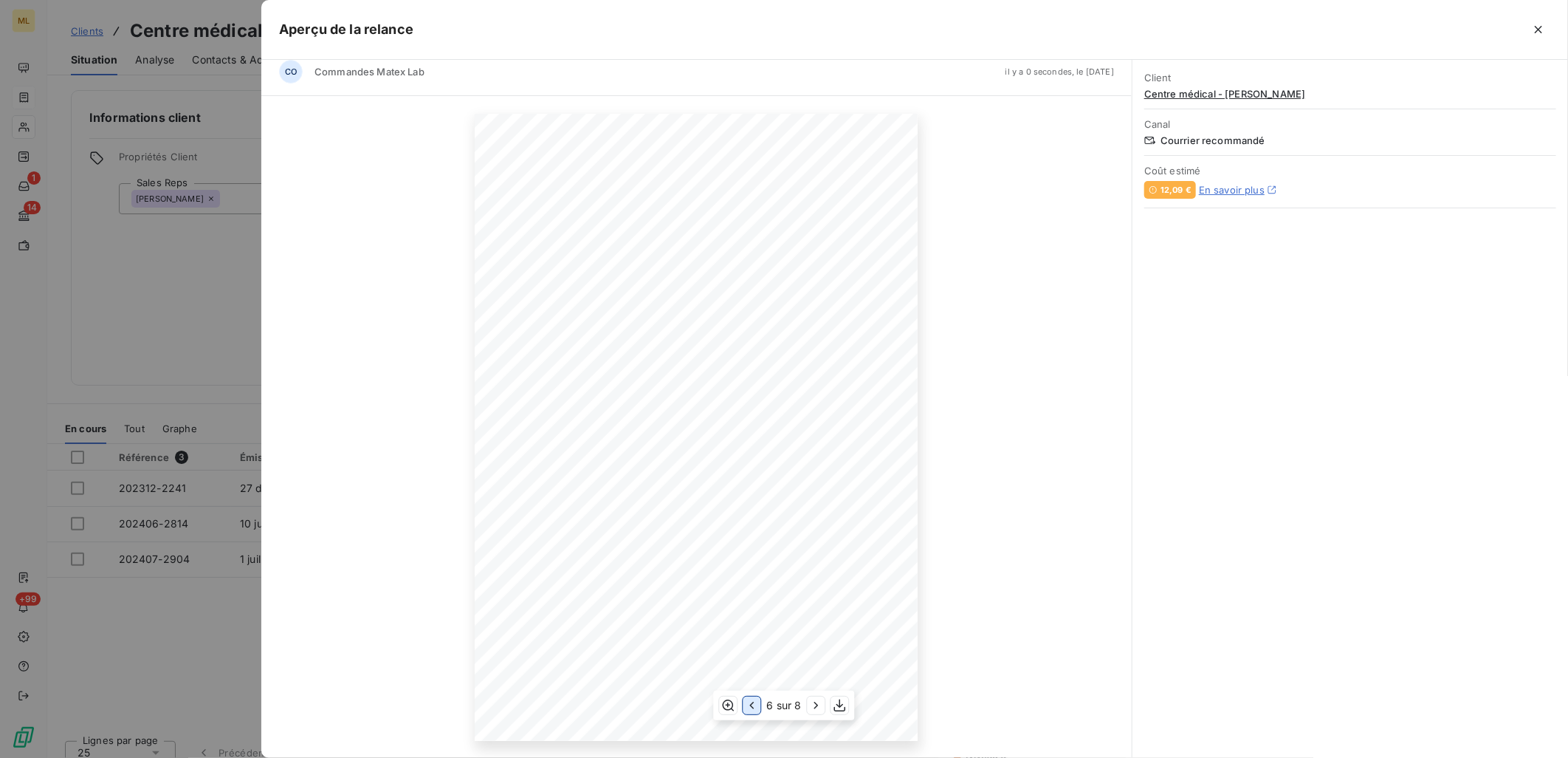
click at [755, 462] on icon "button" at bounding box center [751, 705] width 15 height 15
click at [755, 462] on icon "button" at bounding box center [752, 705] width 15 height 15
click at [755, 462] on icon "button" at bounding box center [751, 705] width 15 height 15
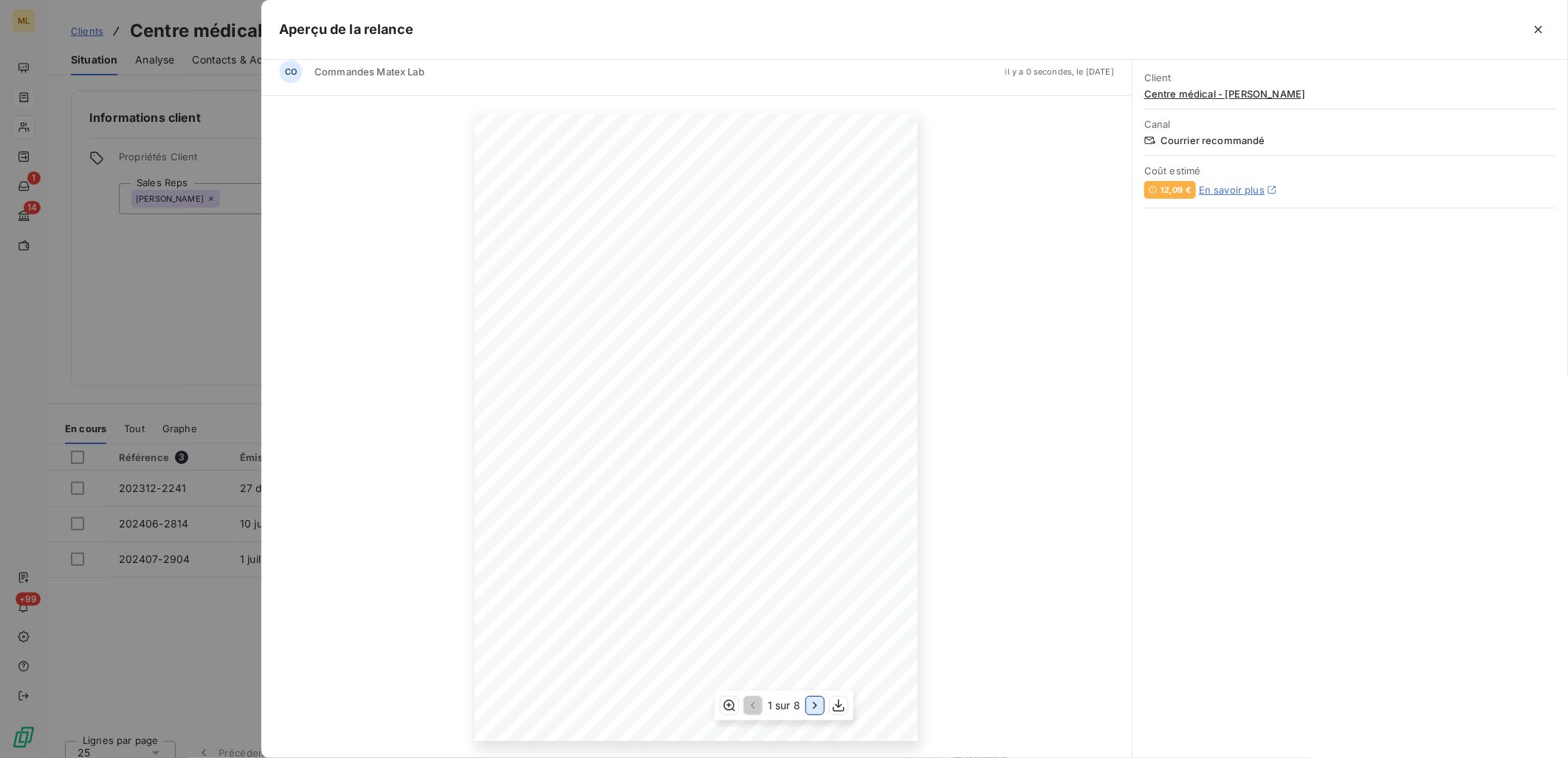
click at [820, 462] on icon "button" at bounding box center [815, 705] width 15 height 15
click at [756, 462] on icon "button" at bounding box center [751, 705] width 15 height 15
click at [809, 462] on icon "button" at bounding box center [815, 705] width 15 height 15
click at [1042, 31] on icon "button" at bounding box center [1538, 30] width 7 height 7
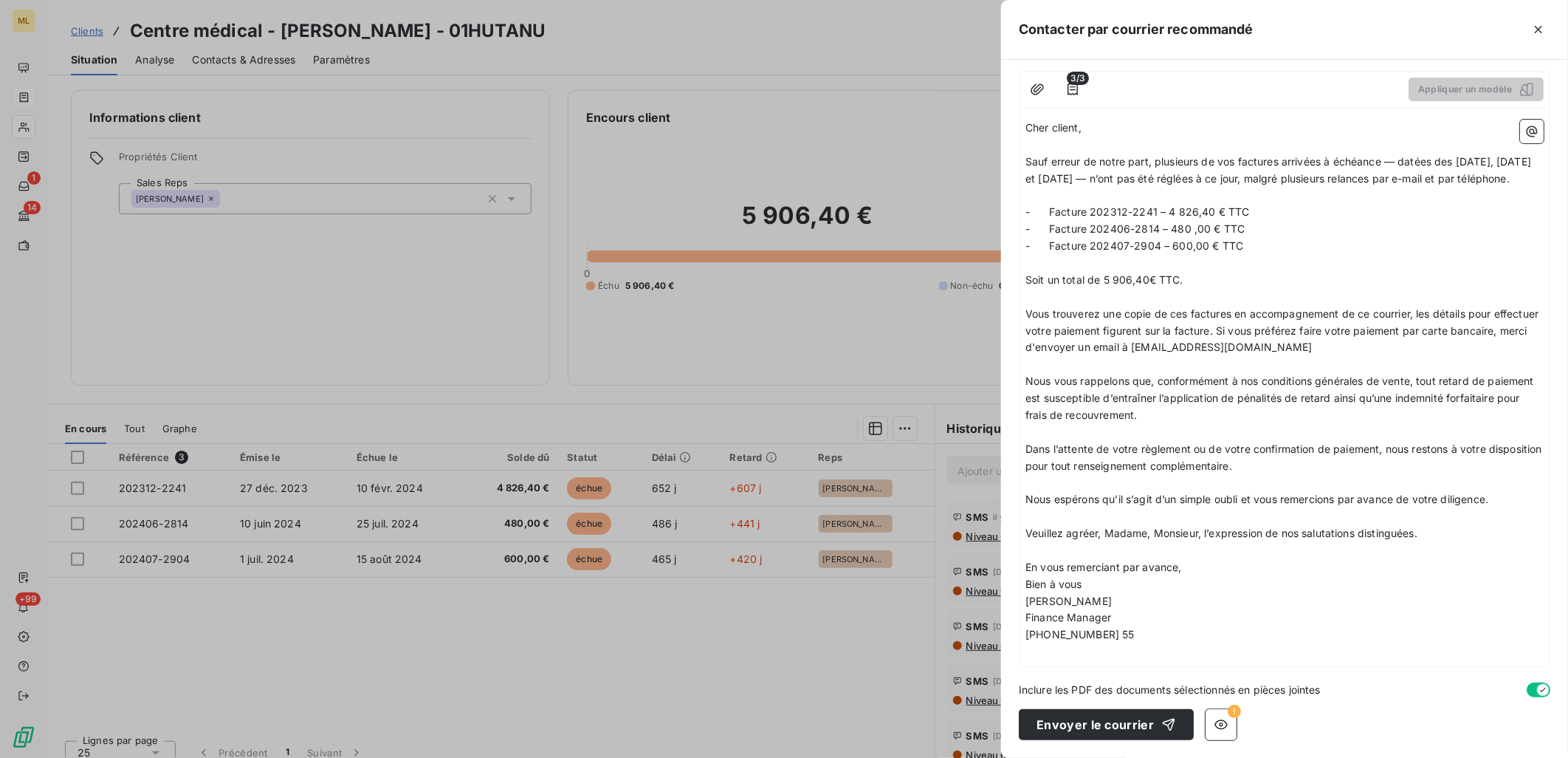
scroll to position [0, 0]
